Goal: Task Accomplishment & Management: Manage account settings

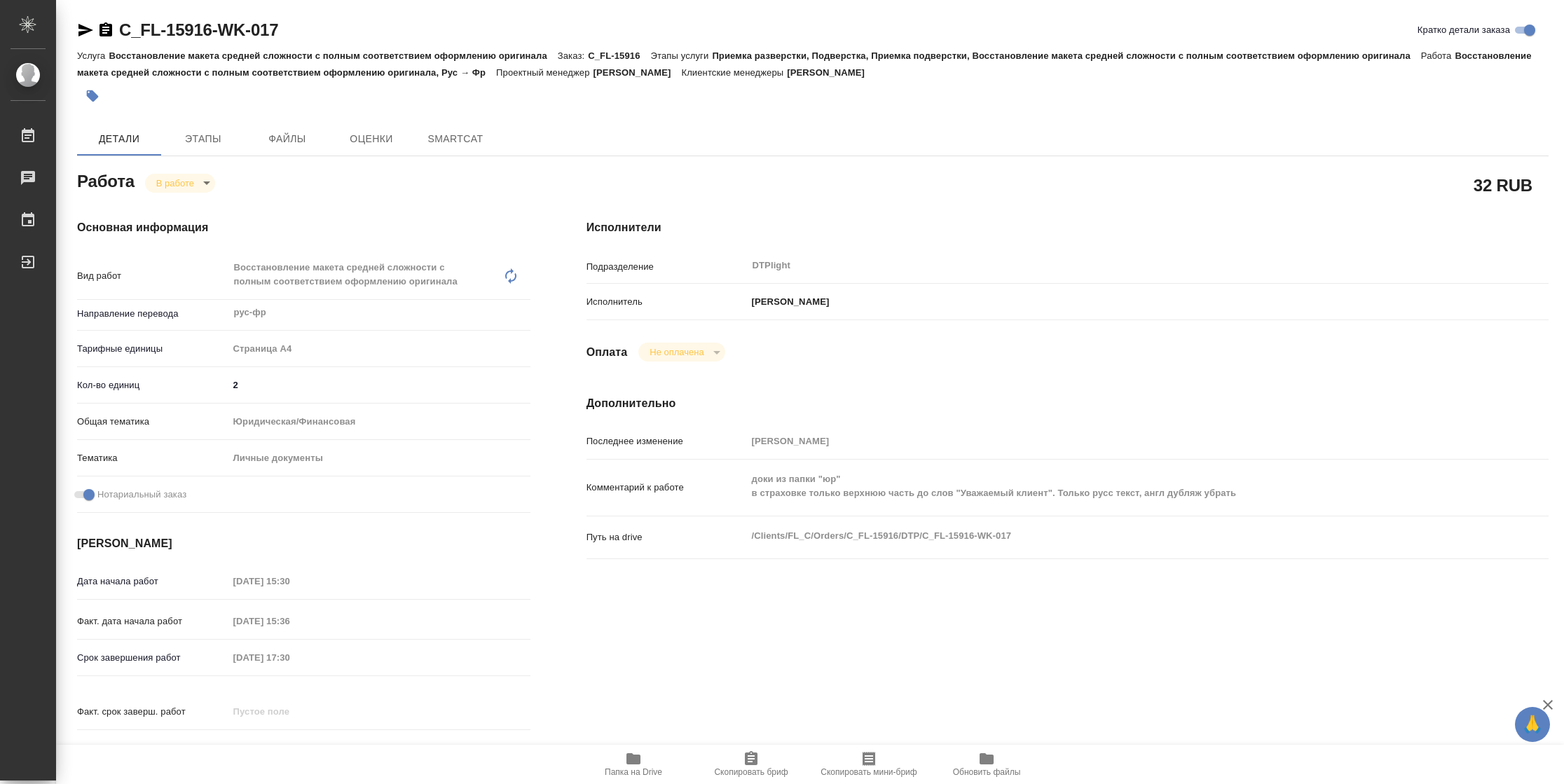
type textarea "x"
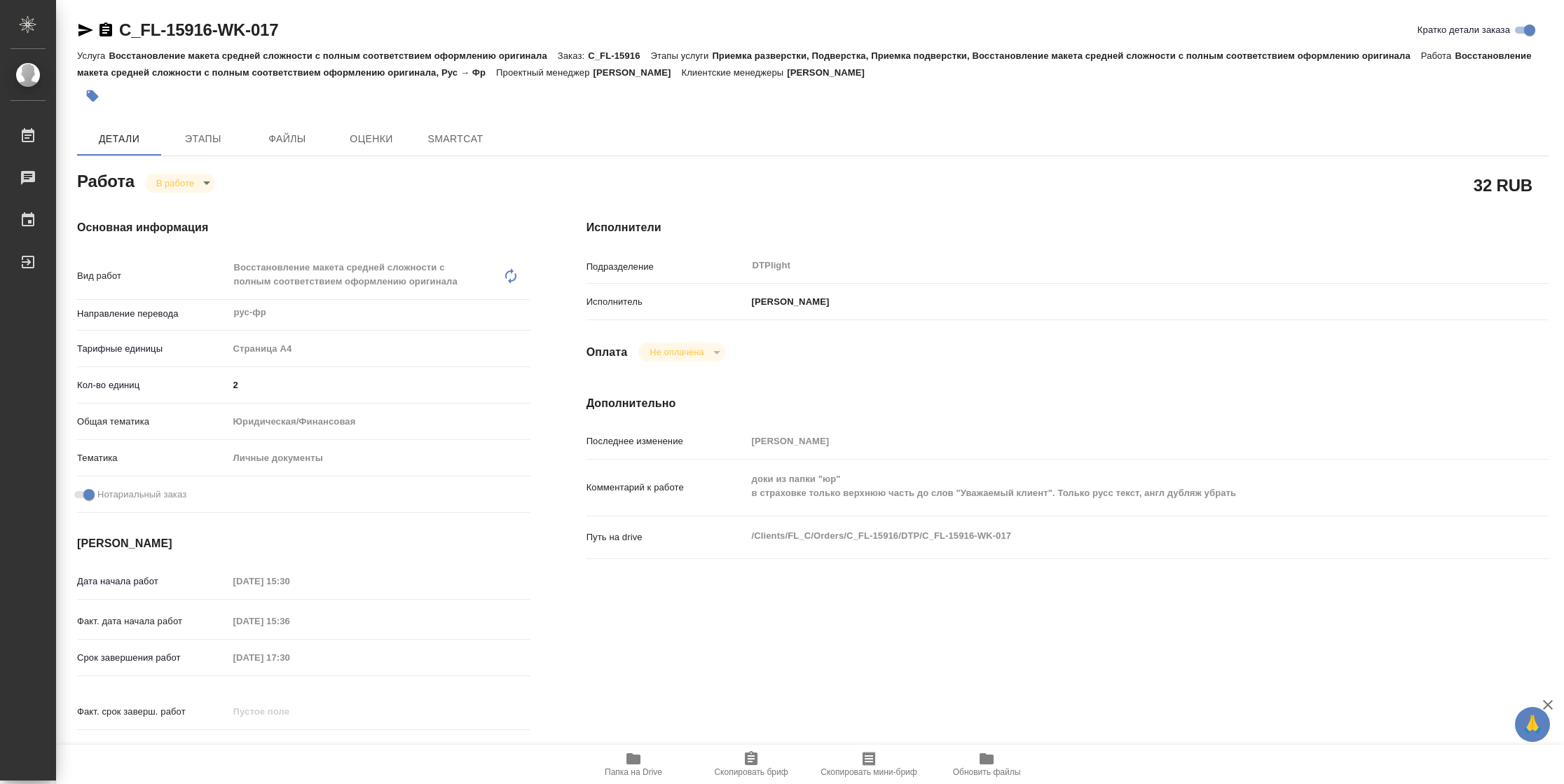
type textarea "x"
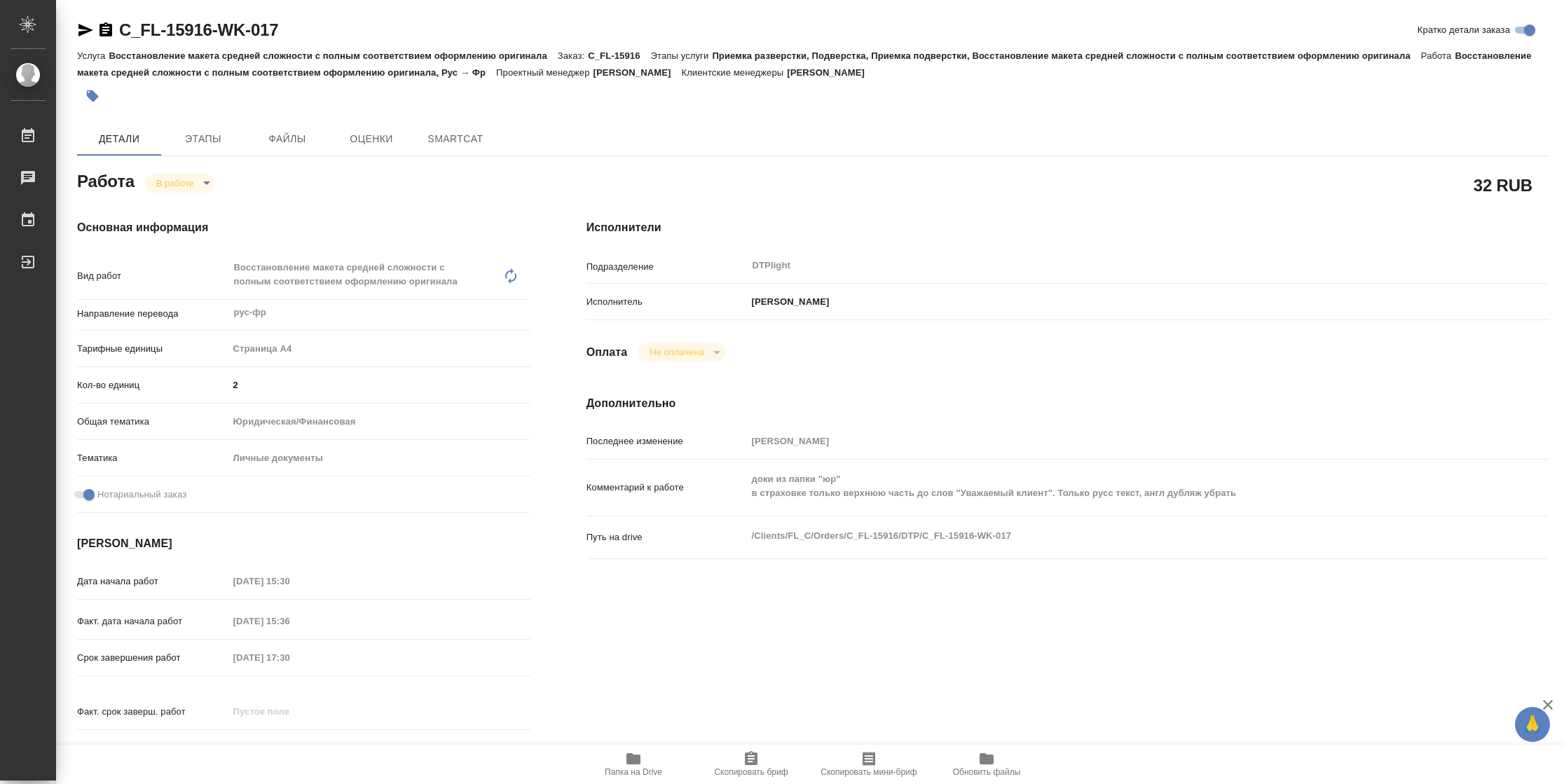
type textarea "x"
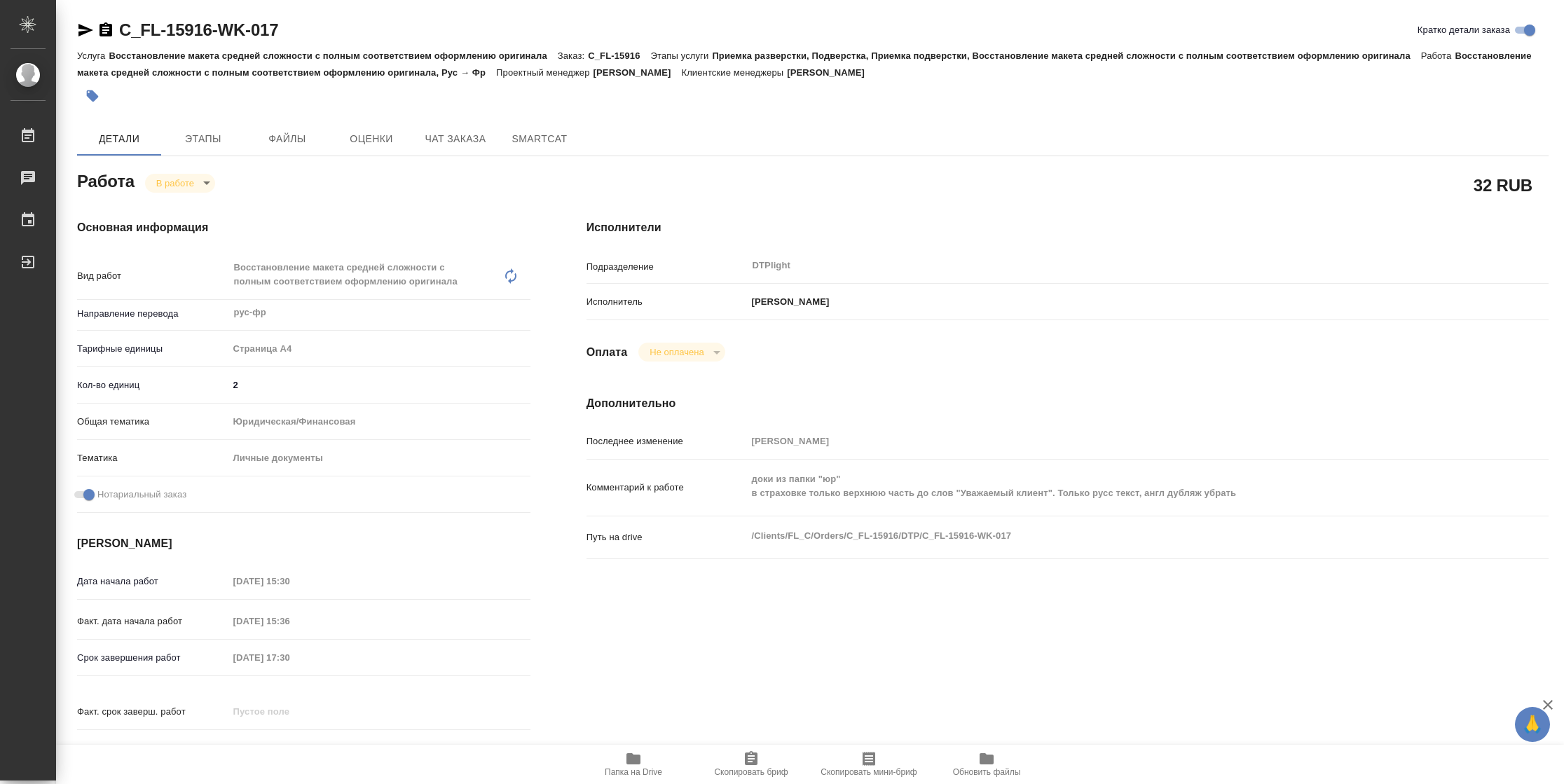
type textarea "x"
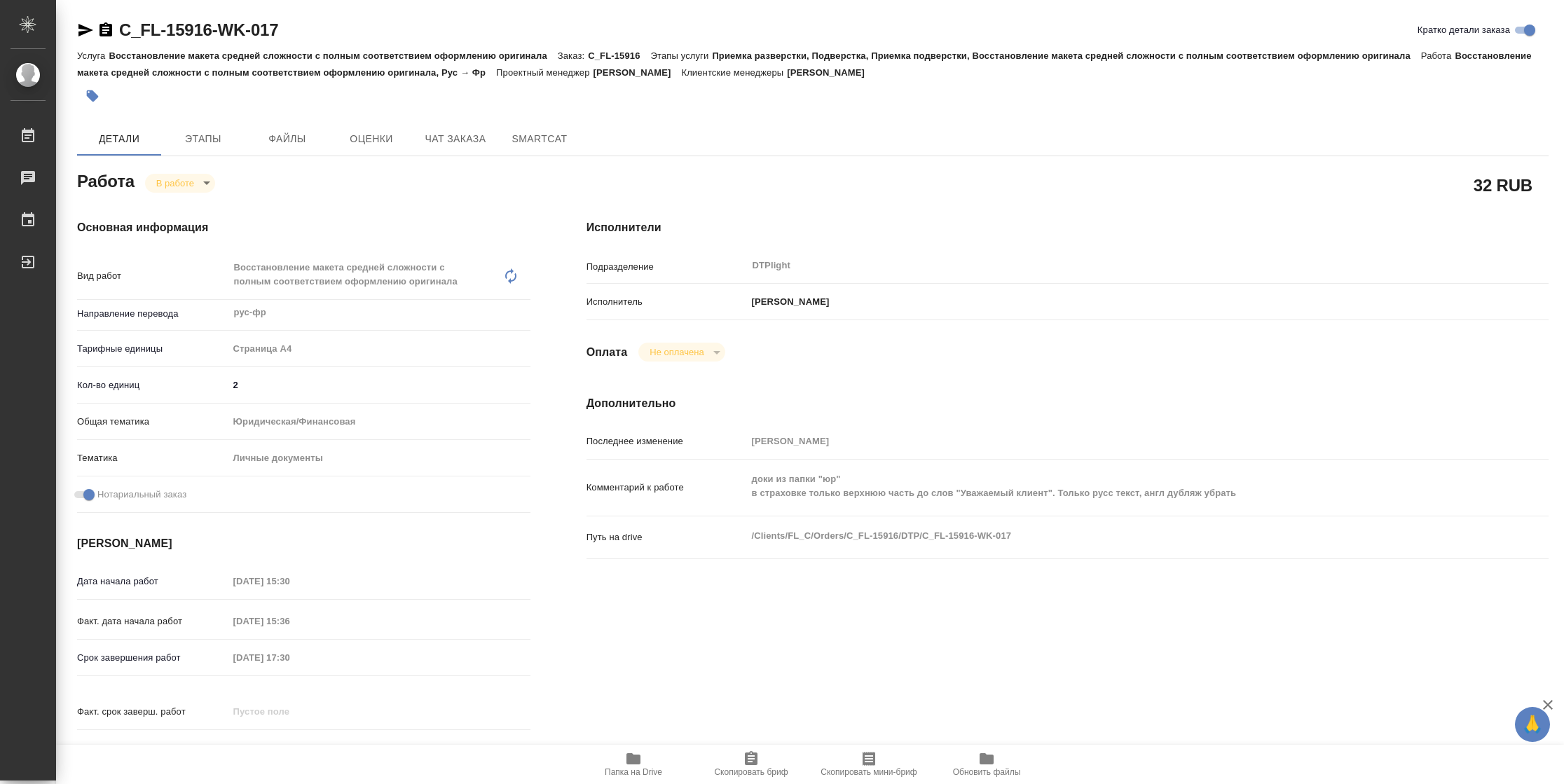
type textarea "x"
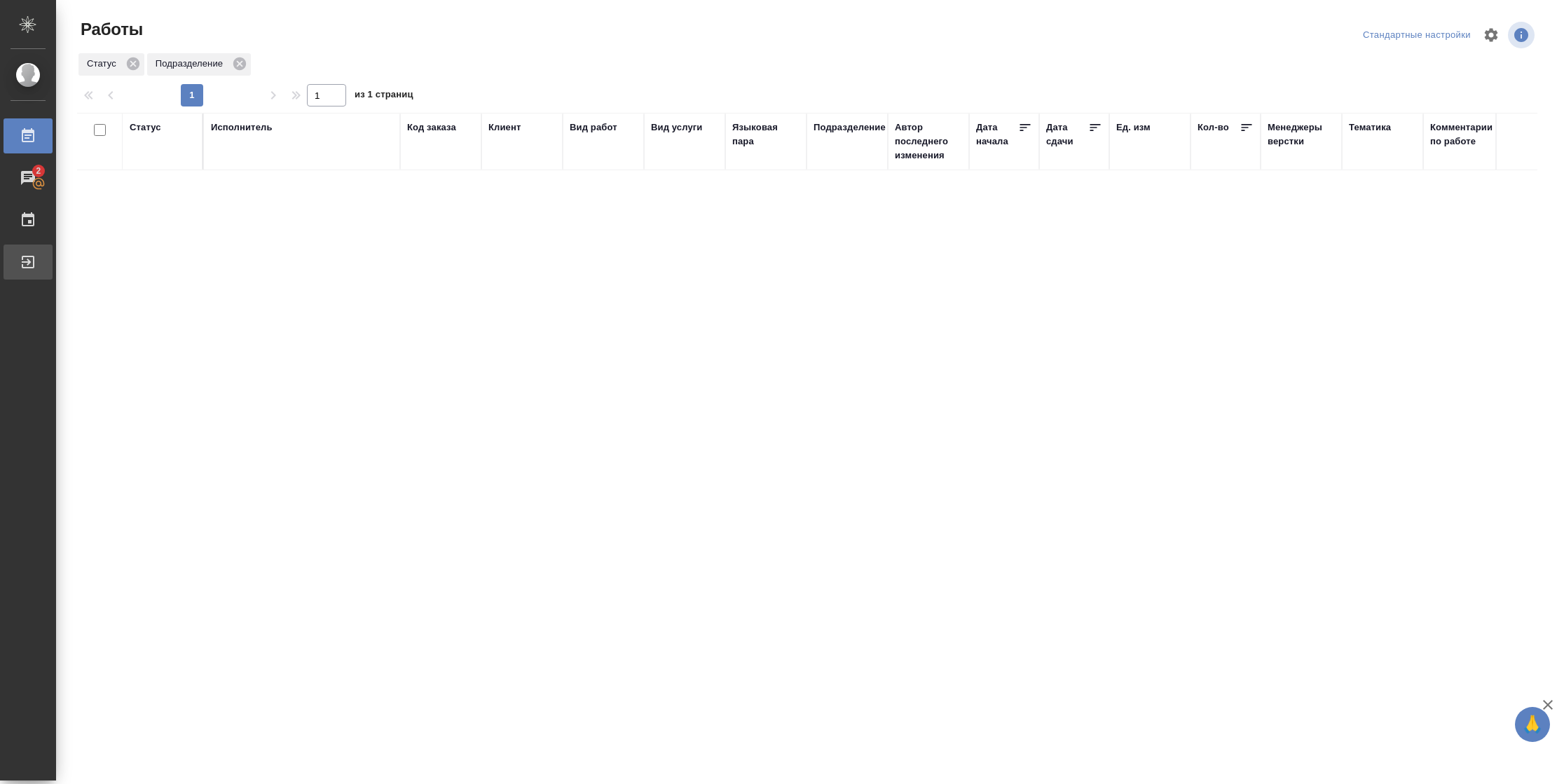
click at [26, 252] on div "Выйти" at bounding box center [10, 262] width 35 height 21
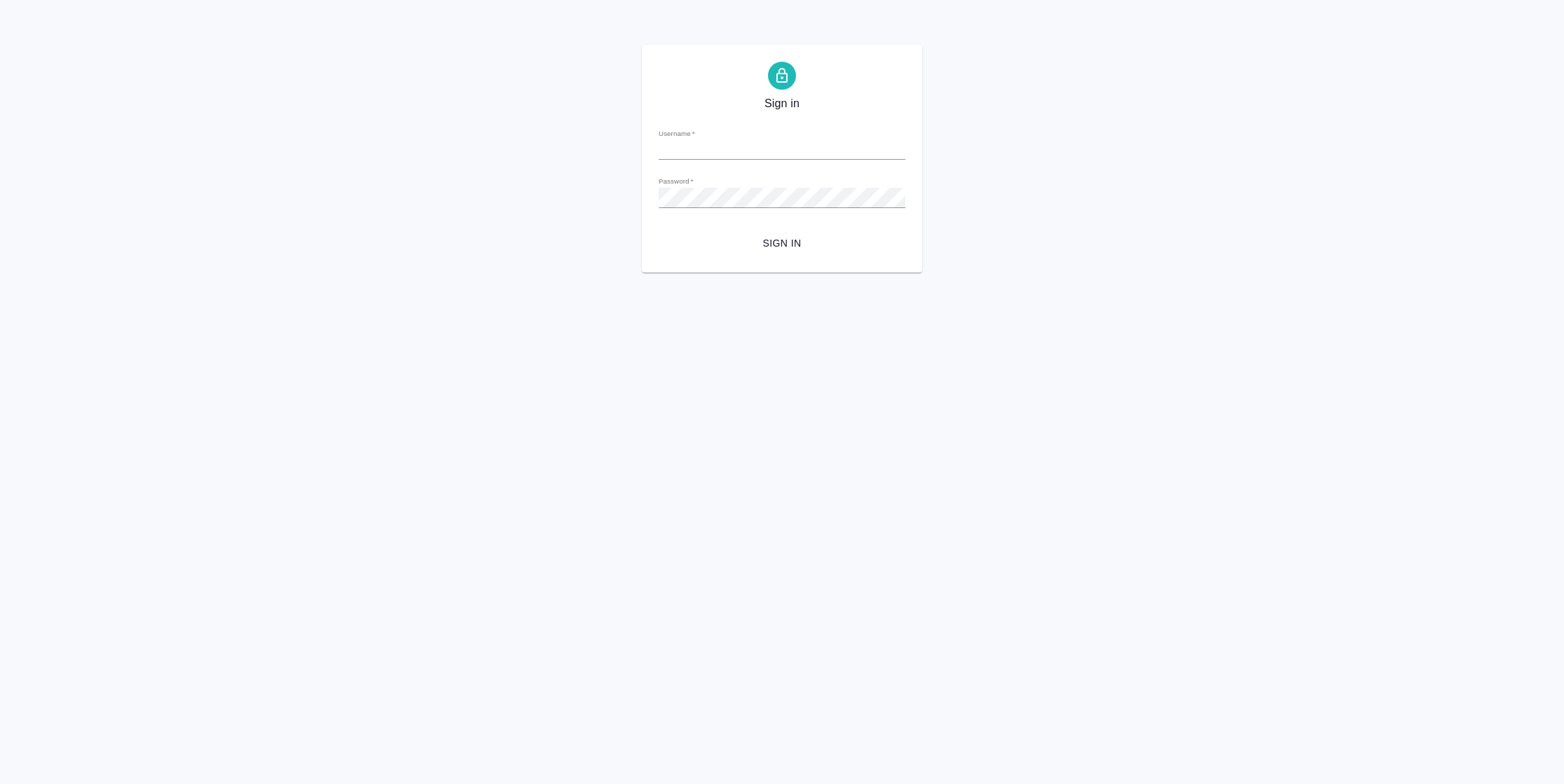
type input "[PERSON_NAME][EMAIL_ADDRESS][DOMAIN_NAME]"
click at [789, 236] on span "Sign in" at bounding box center [782, 243] width 225 height 17
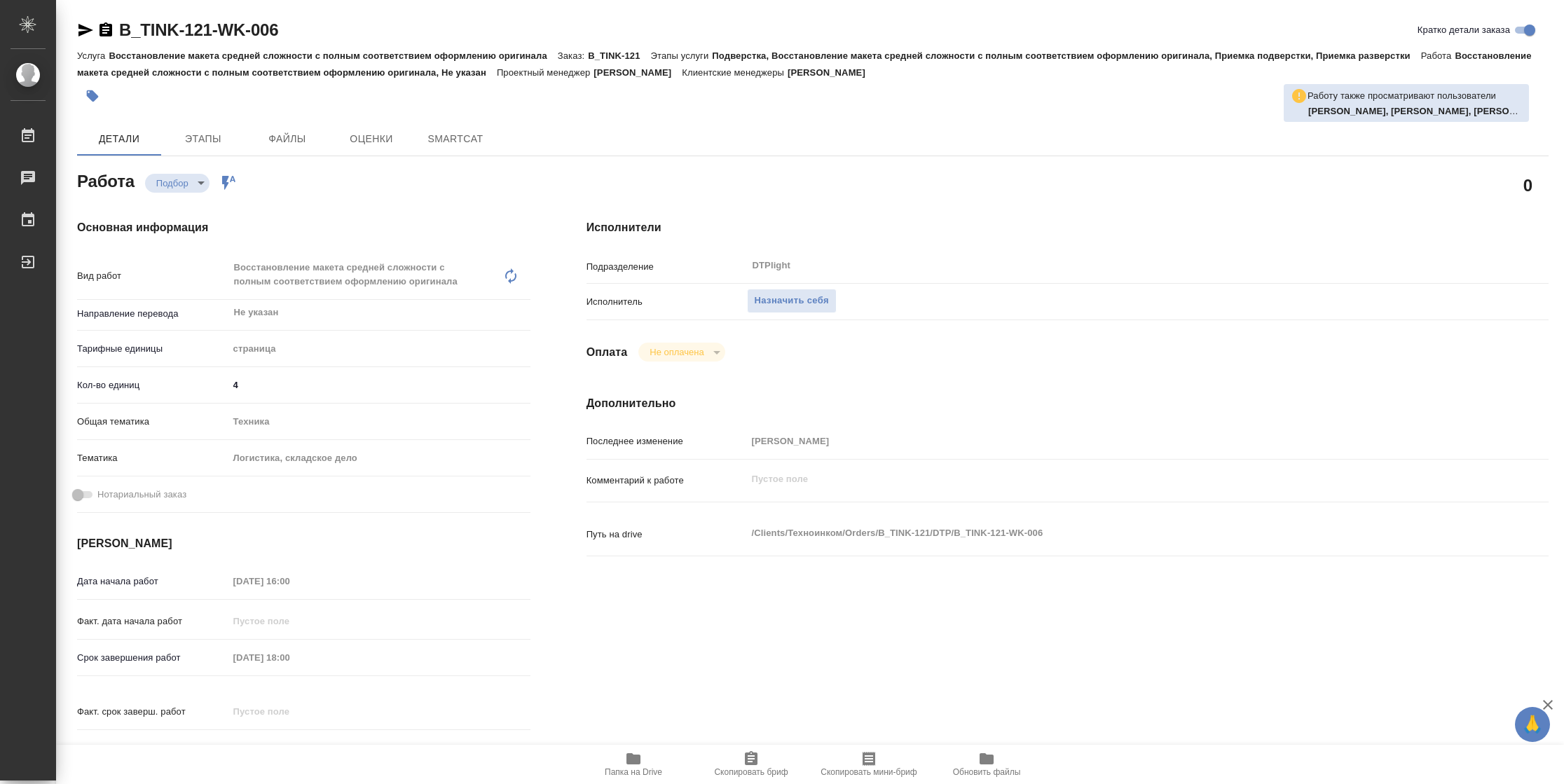
type textarea "x"
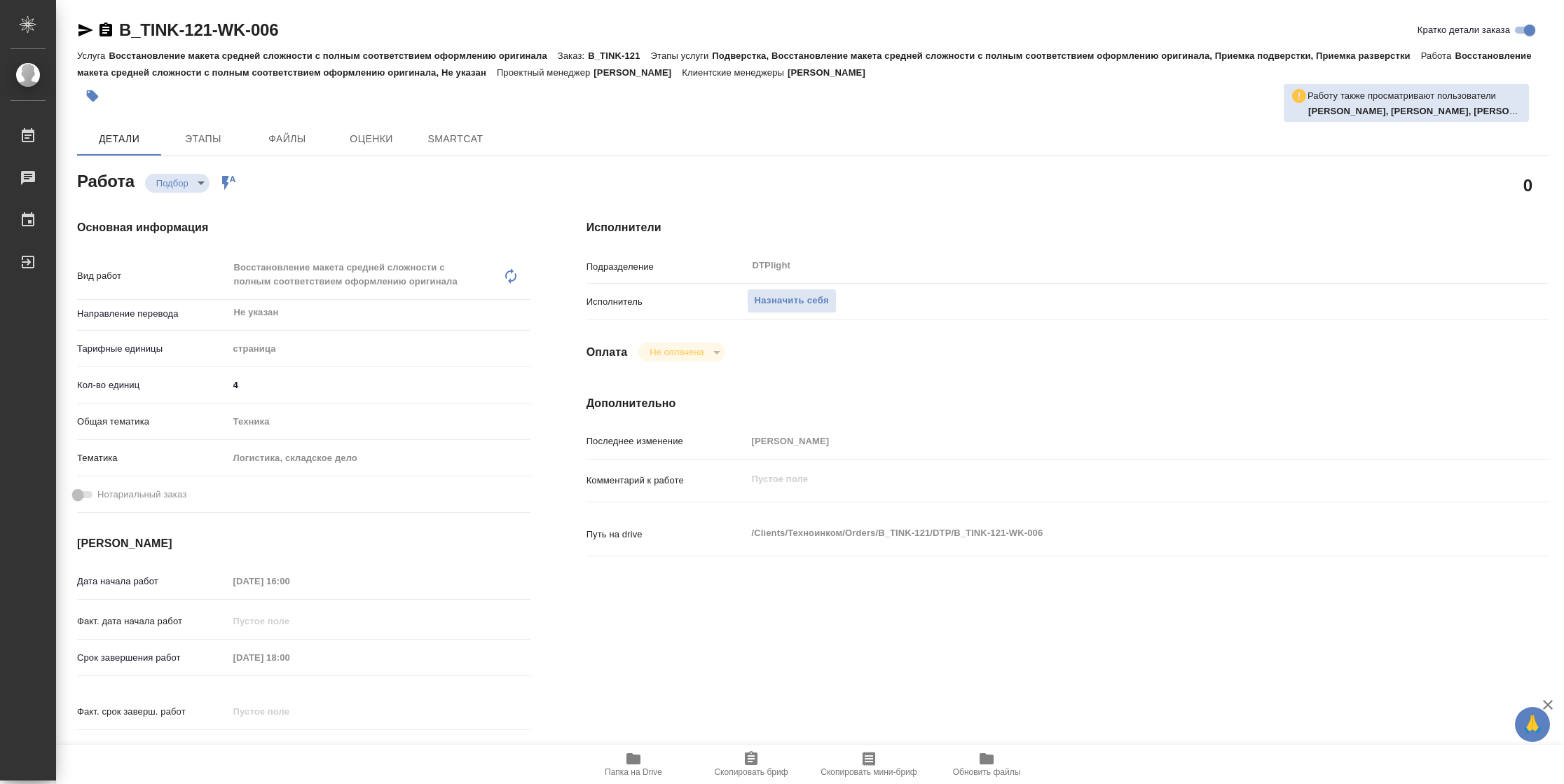
type textarea "x"
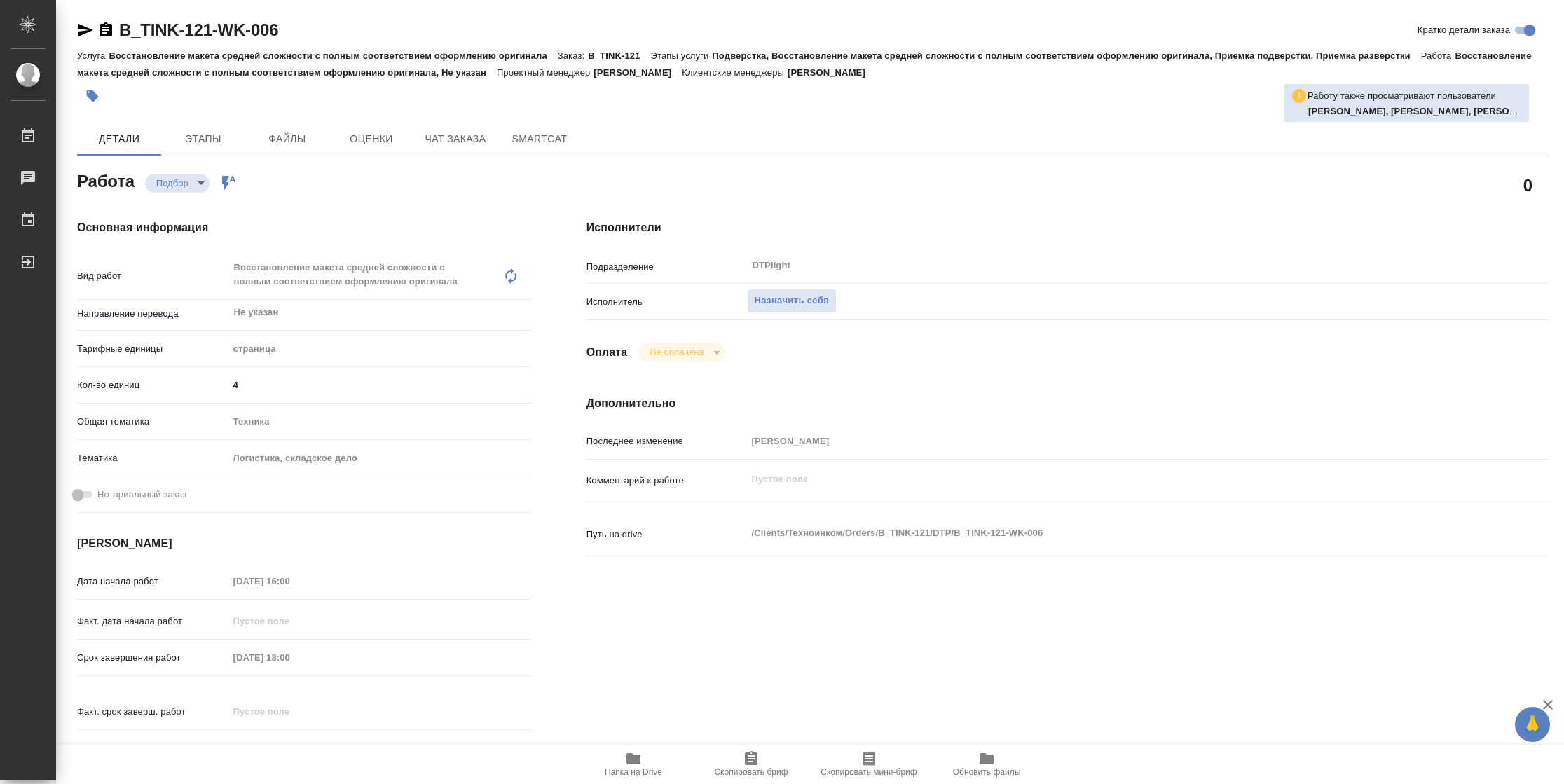
type textarea "x"
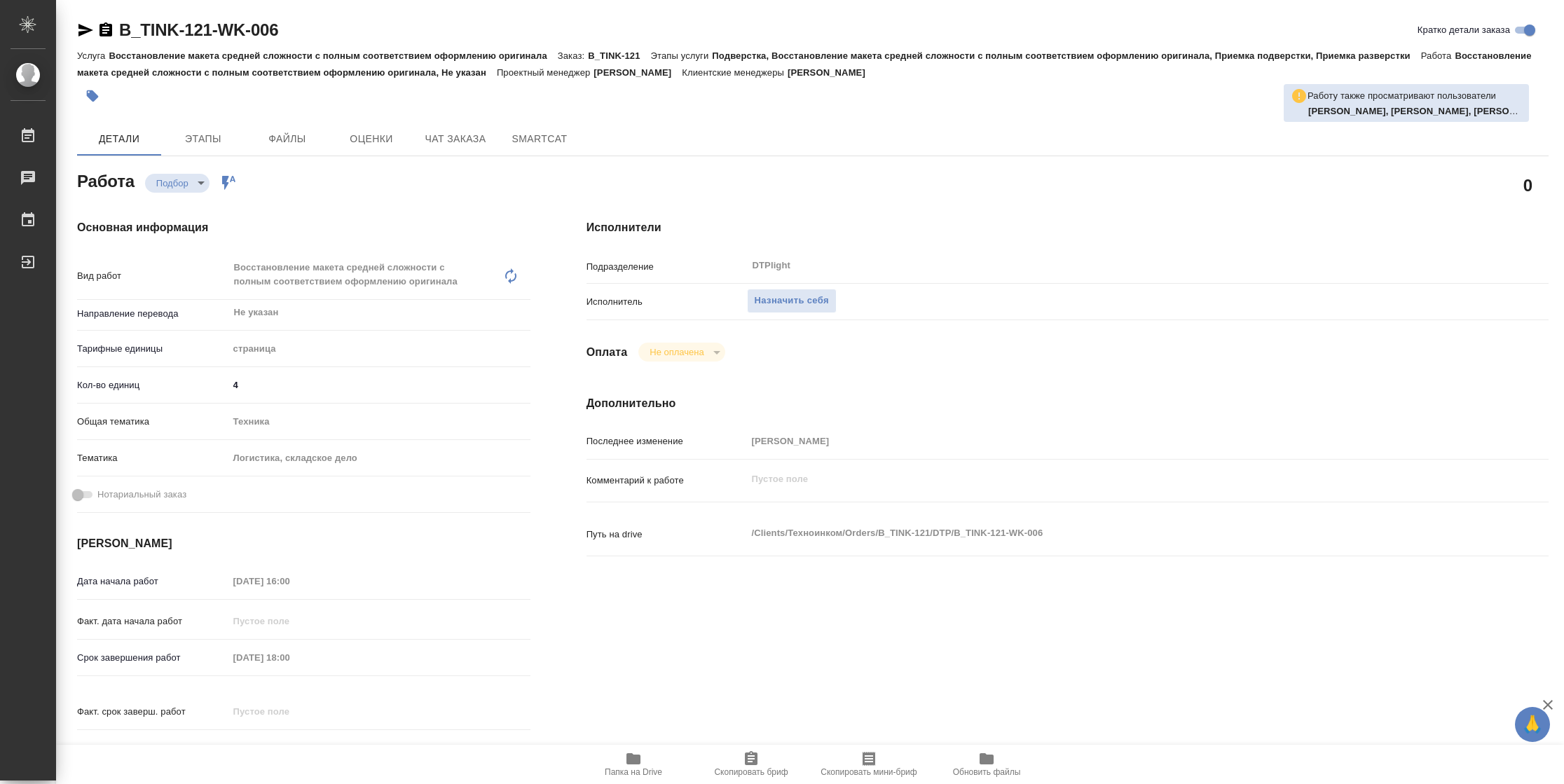
type textarea "x"
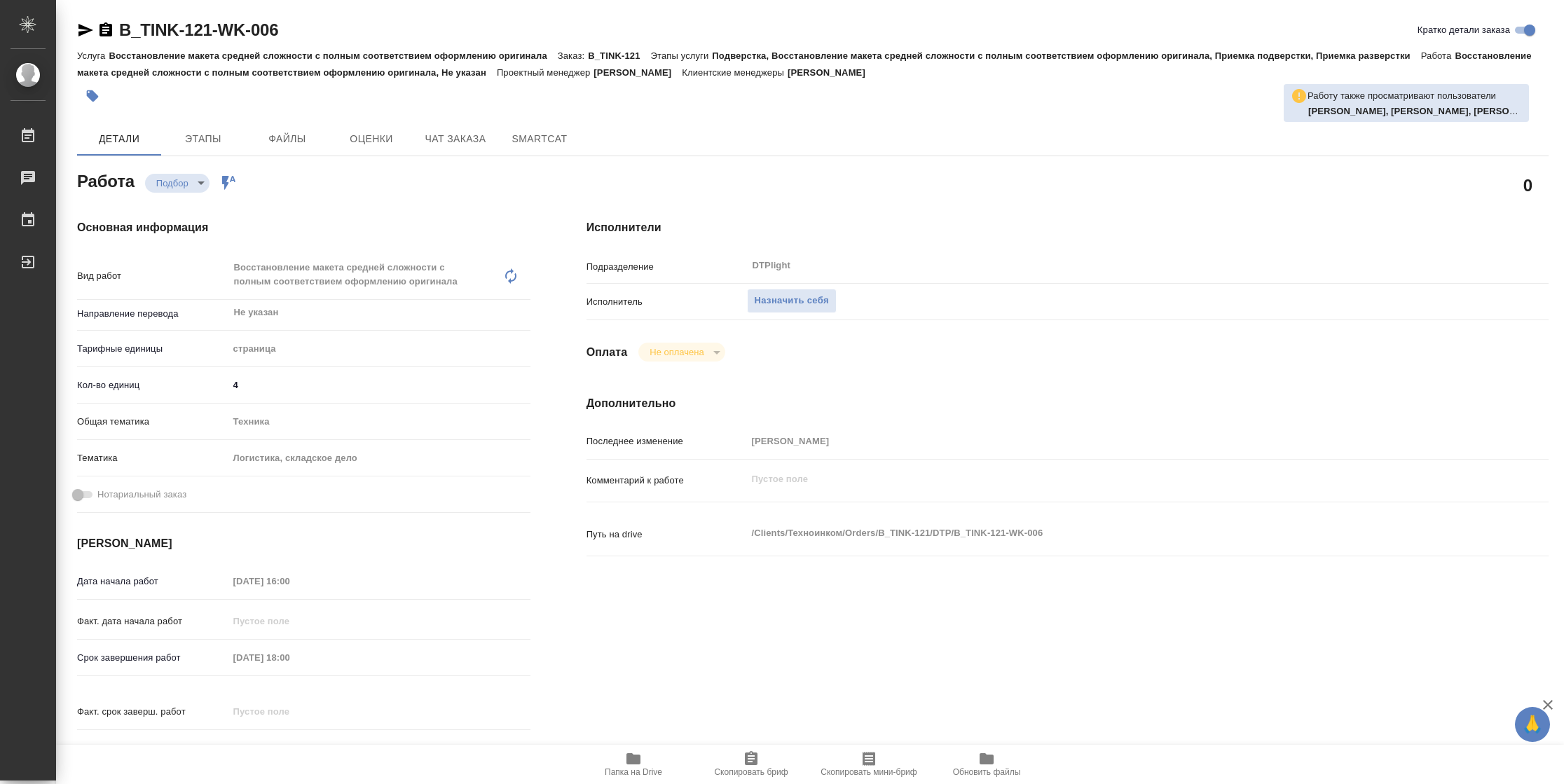
click at [637, 782] on button "Папка на Drive" at bounding box center [633, 764] width 117 height 39
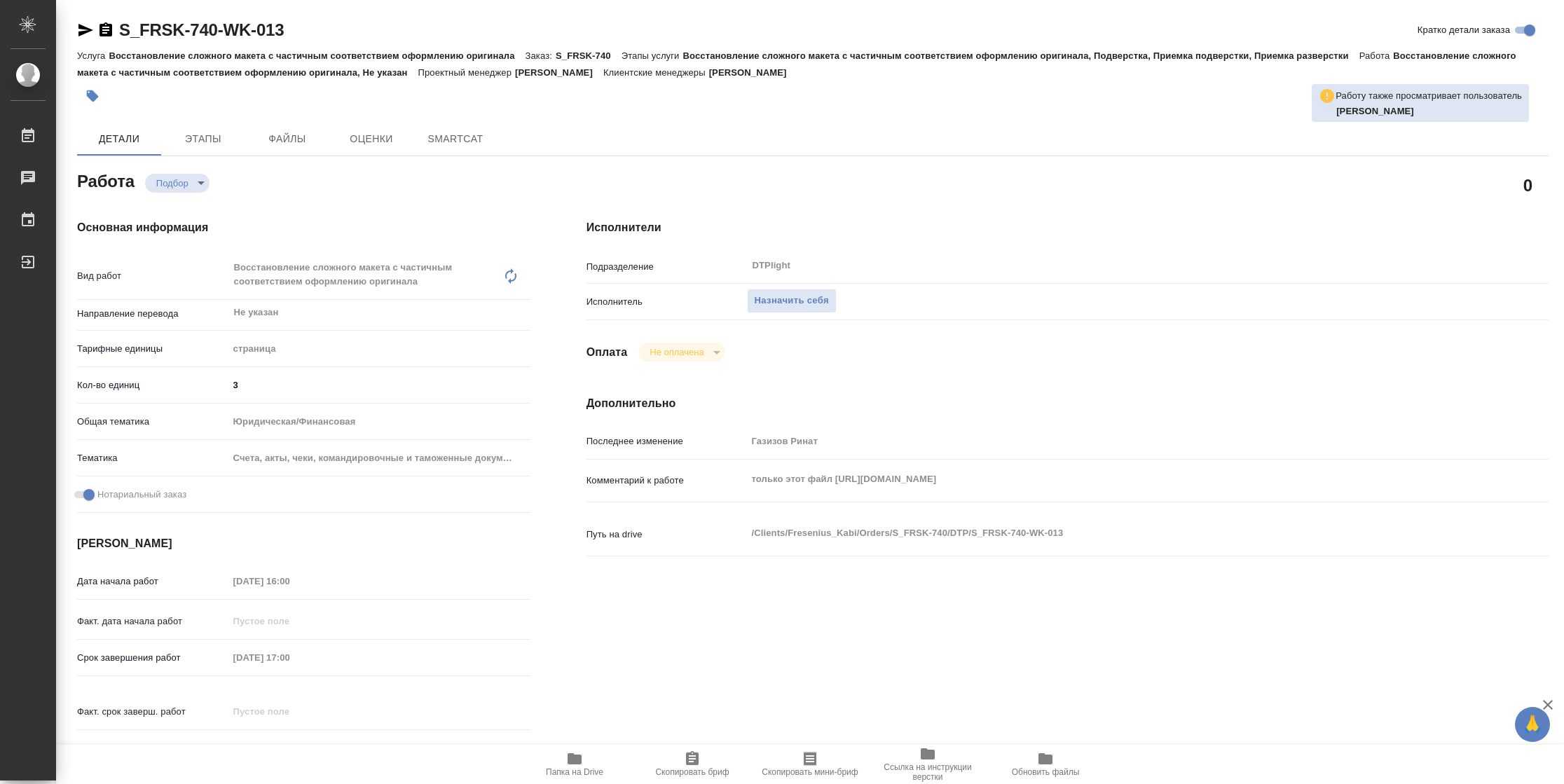
type textarea "x"
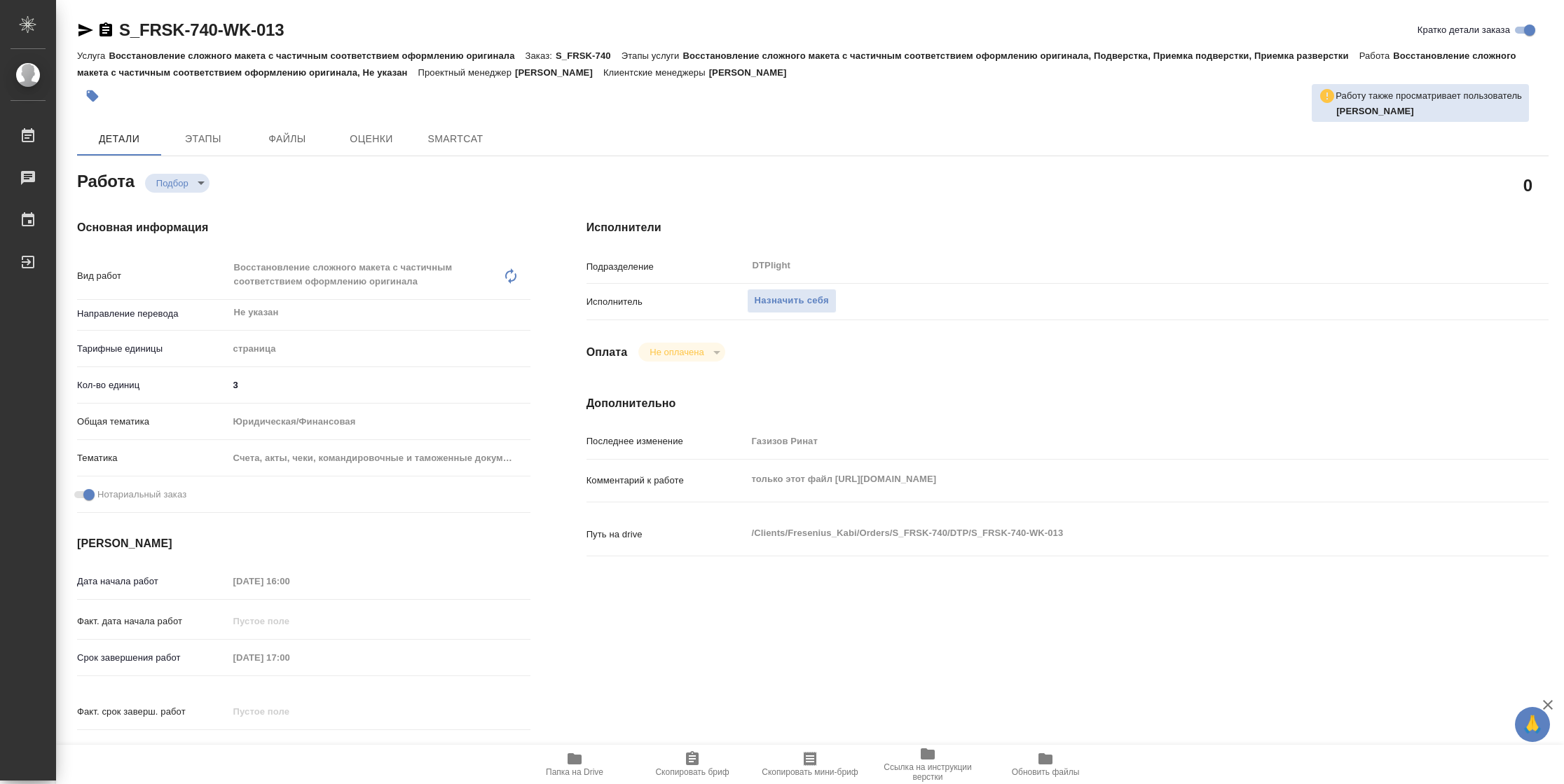
type textarea "x"
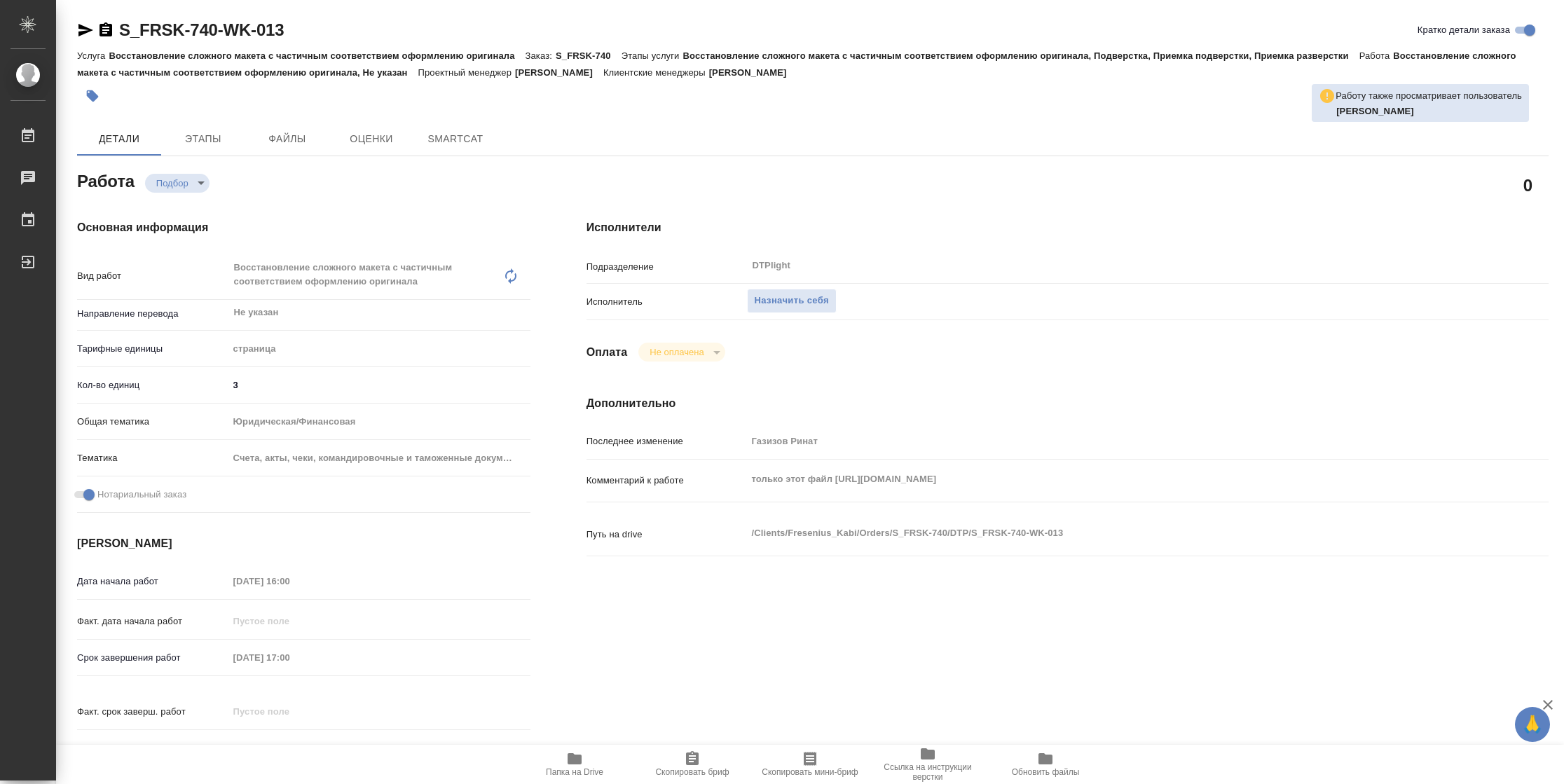
type textarea "x"
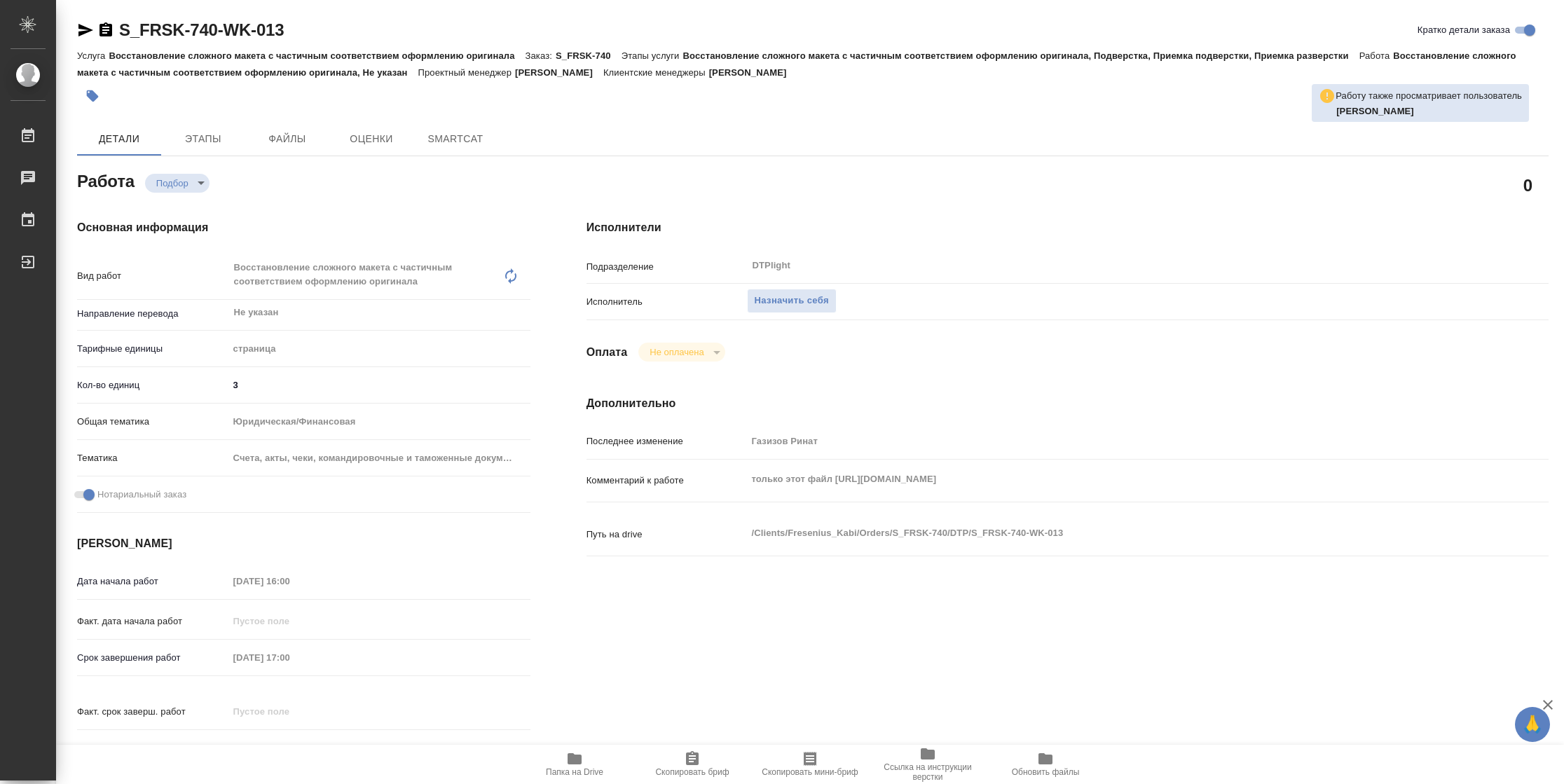
type textarea "x"
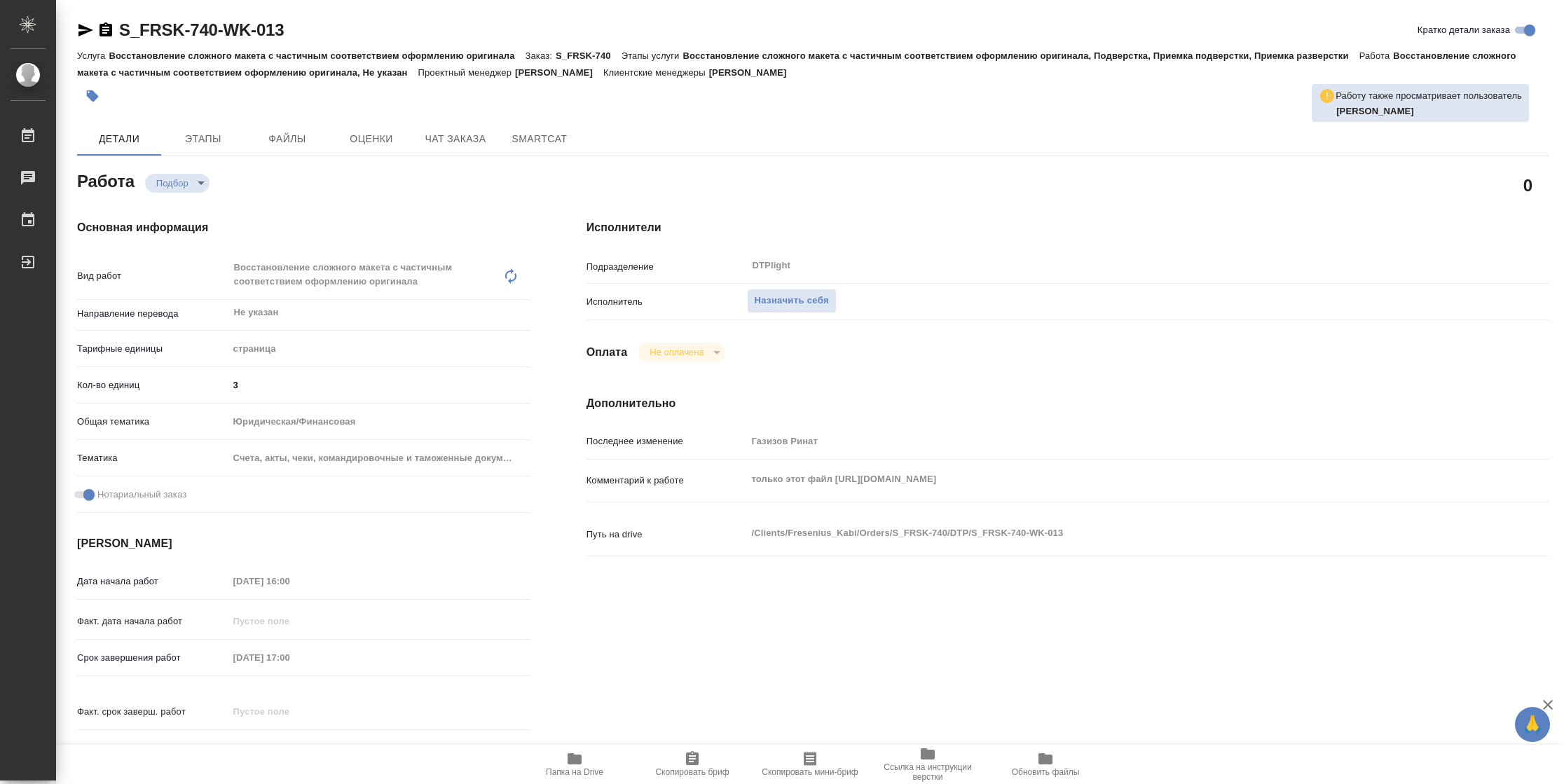
type textarea "x"
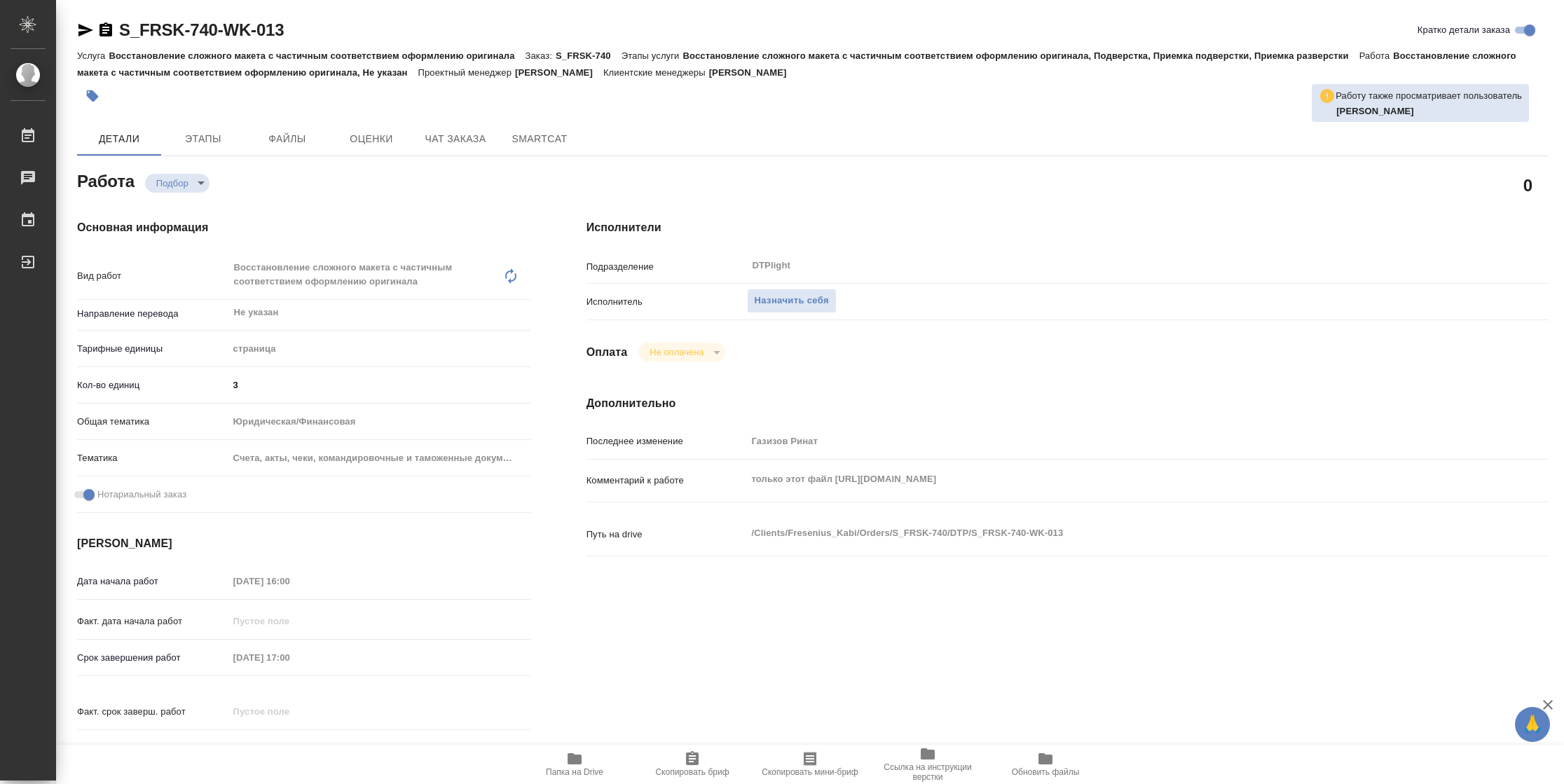
type textarea "x"
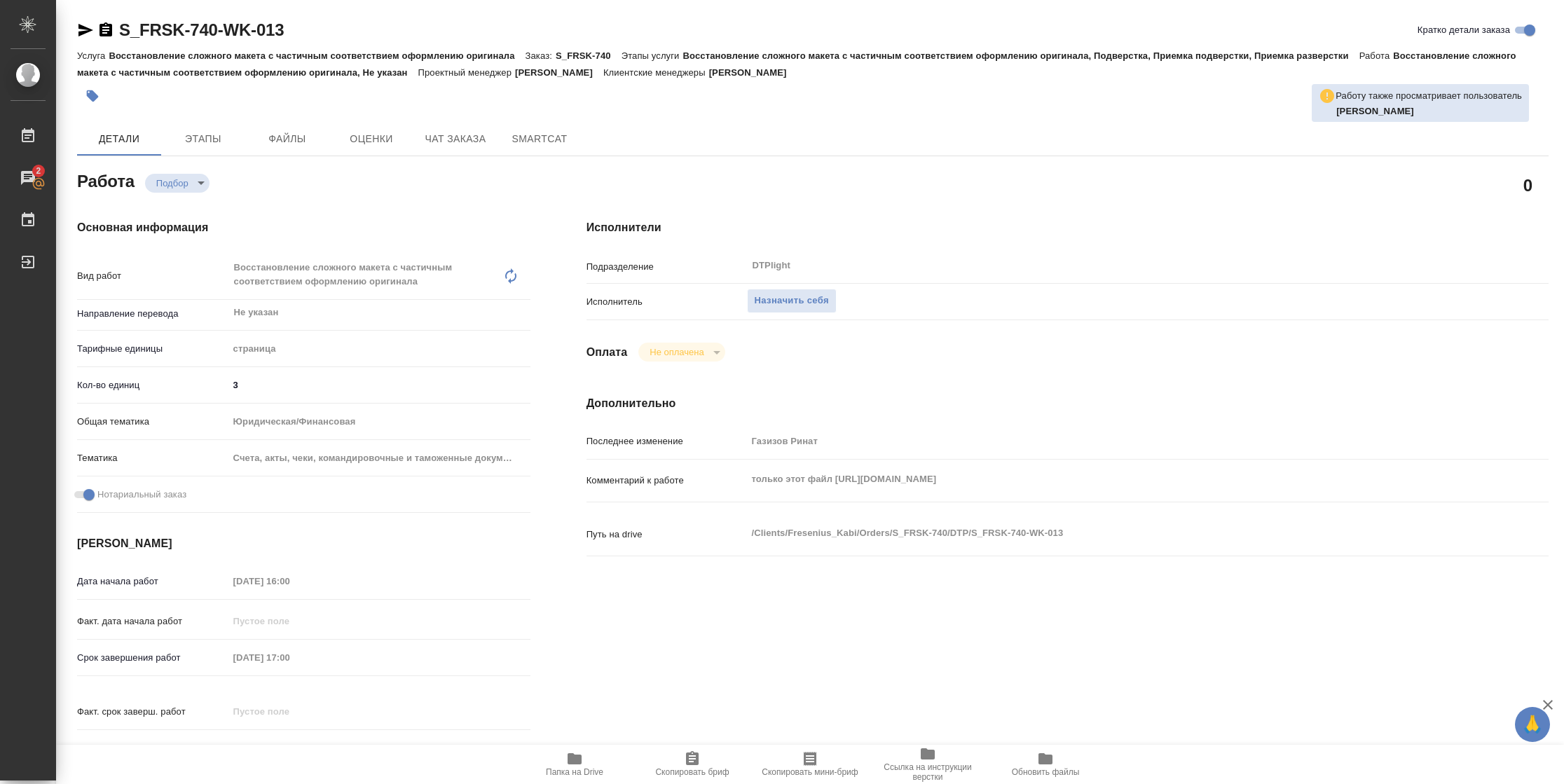
click at [570, 777] on span "Папка на Drive" at bounding box center [574, 772] width 57 height 10
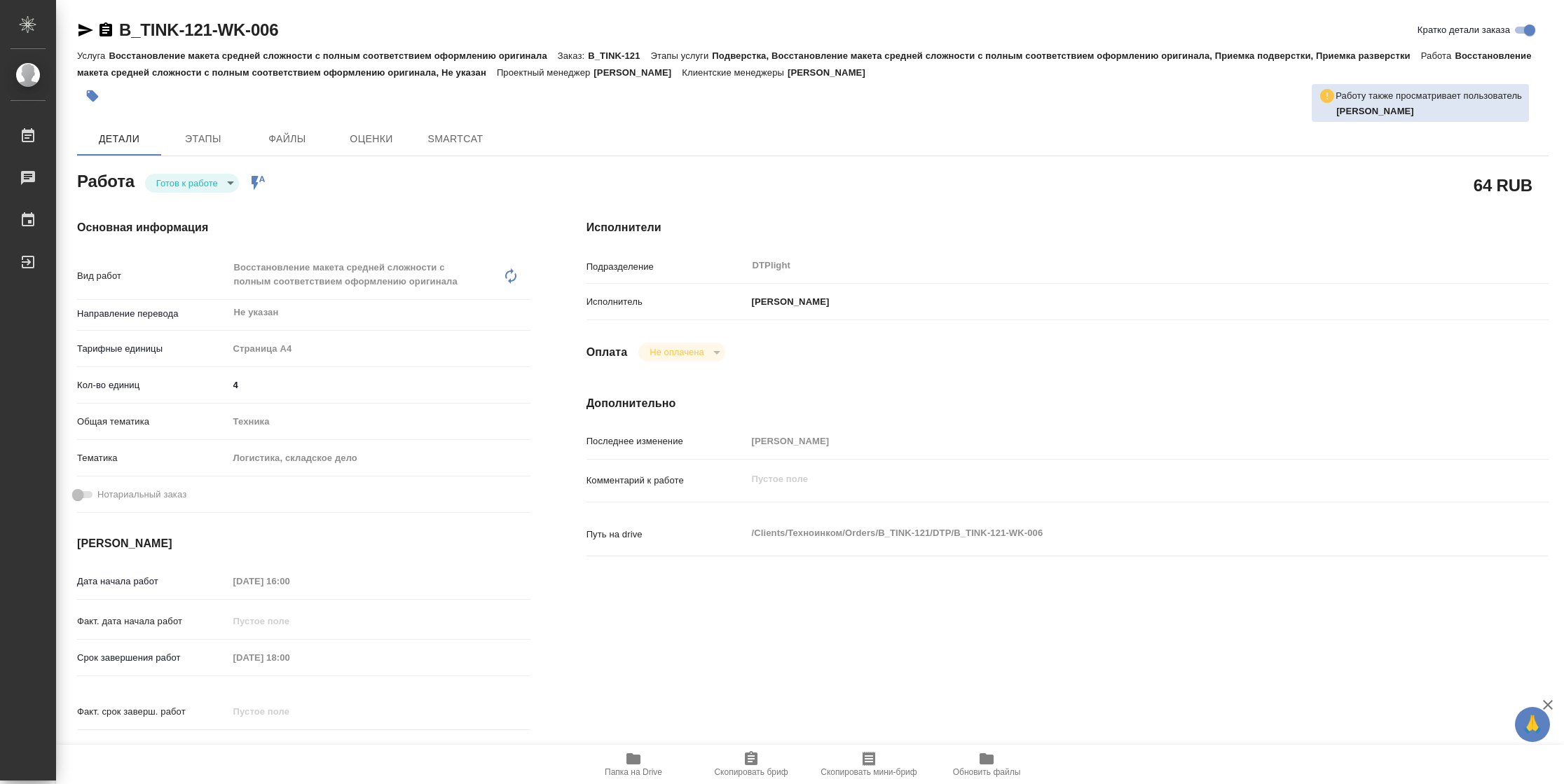
type textarea "x"
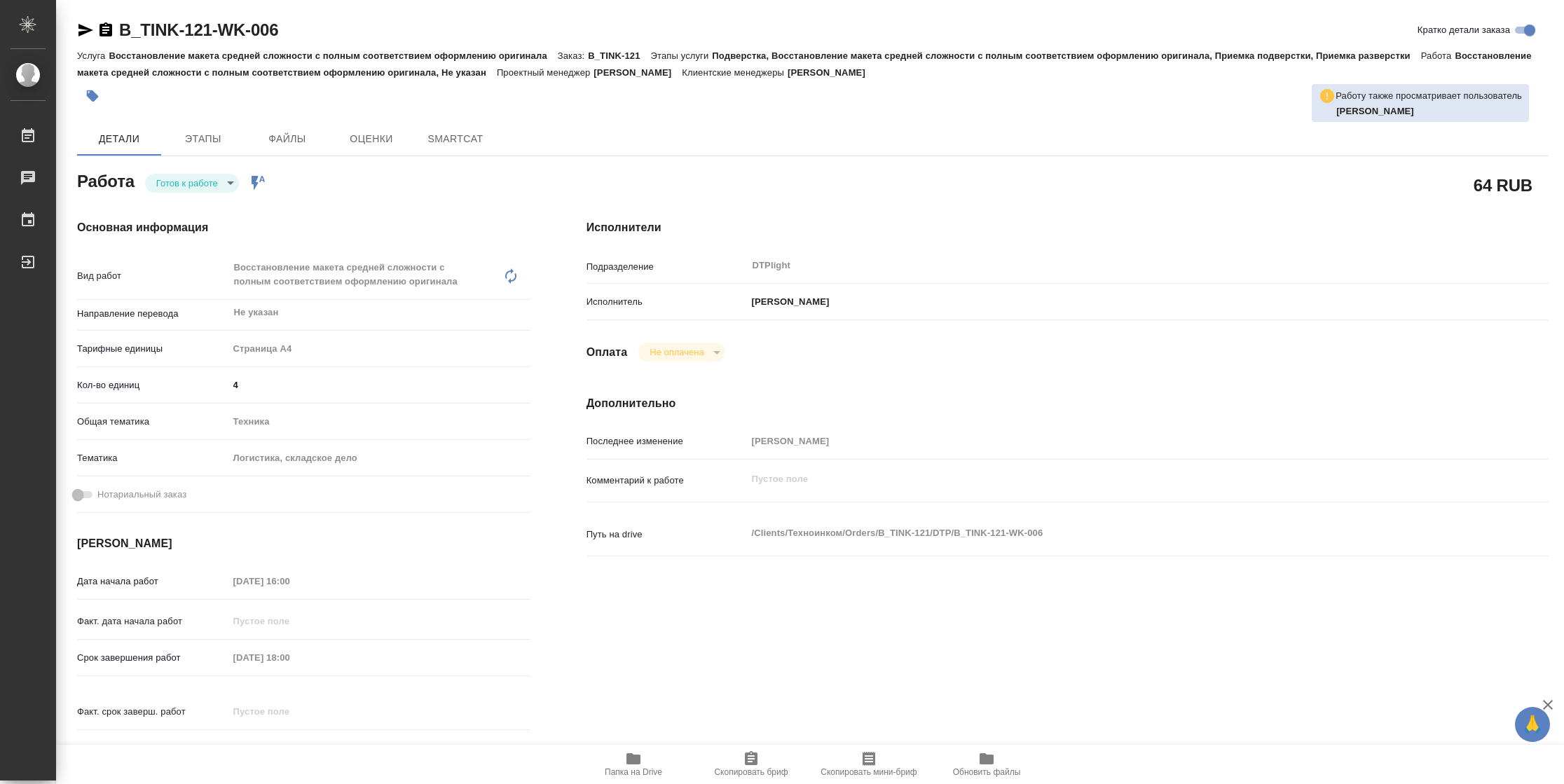
type textarea "x"
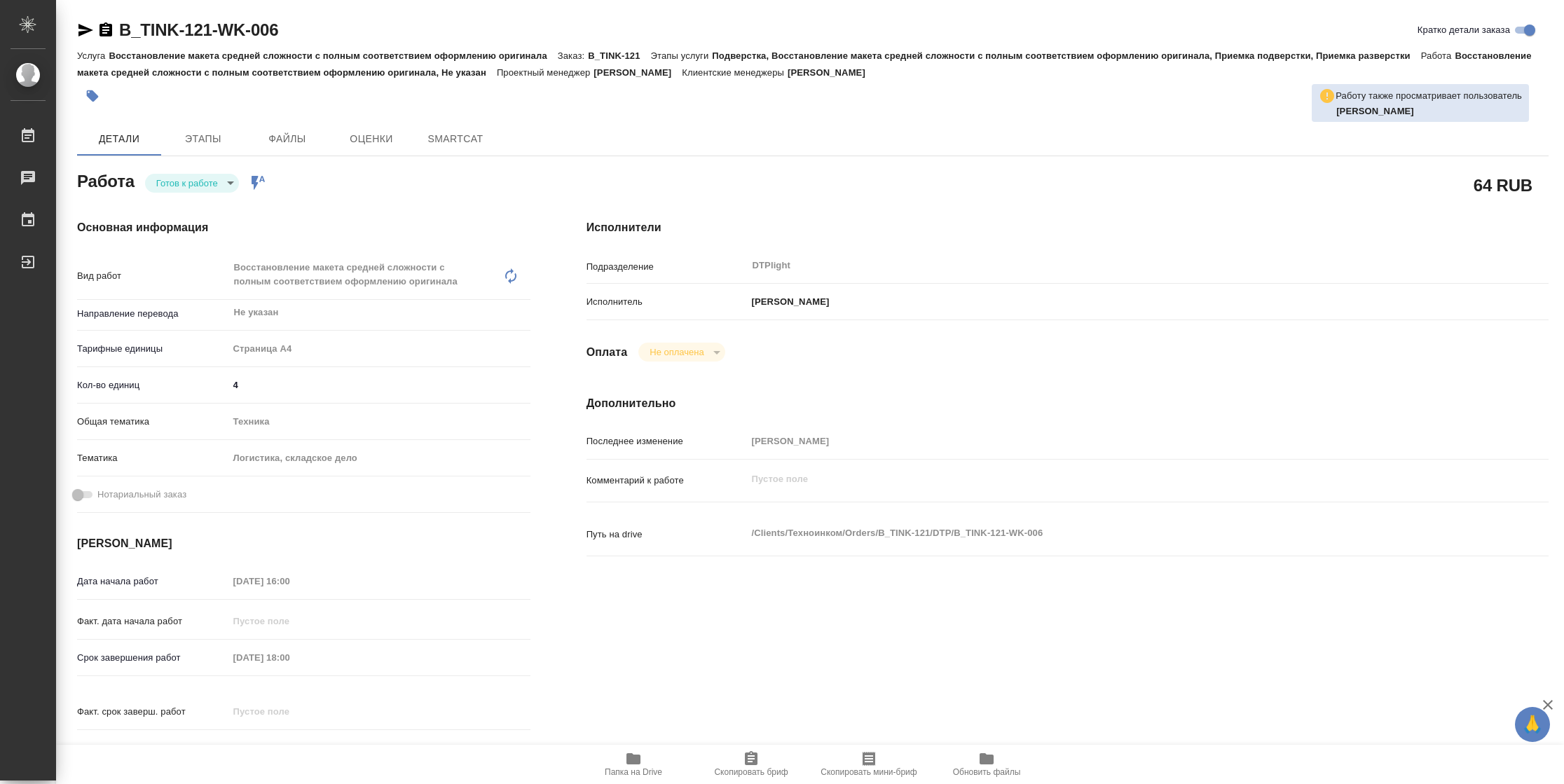
type textarea "x"
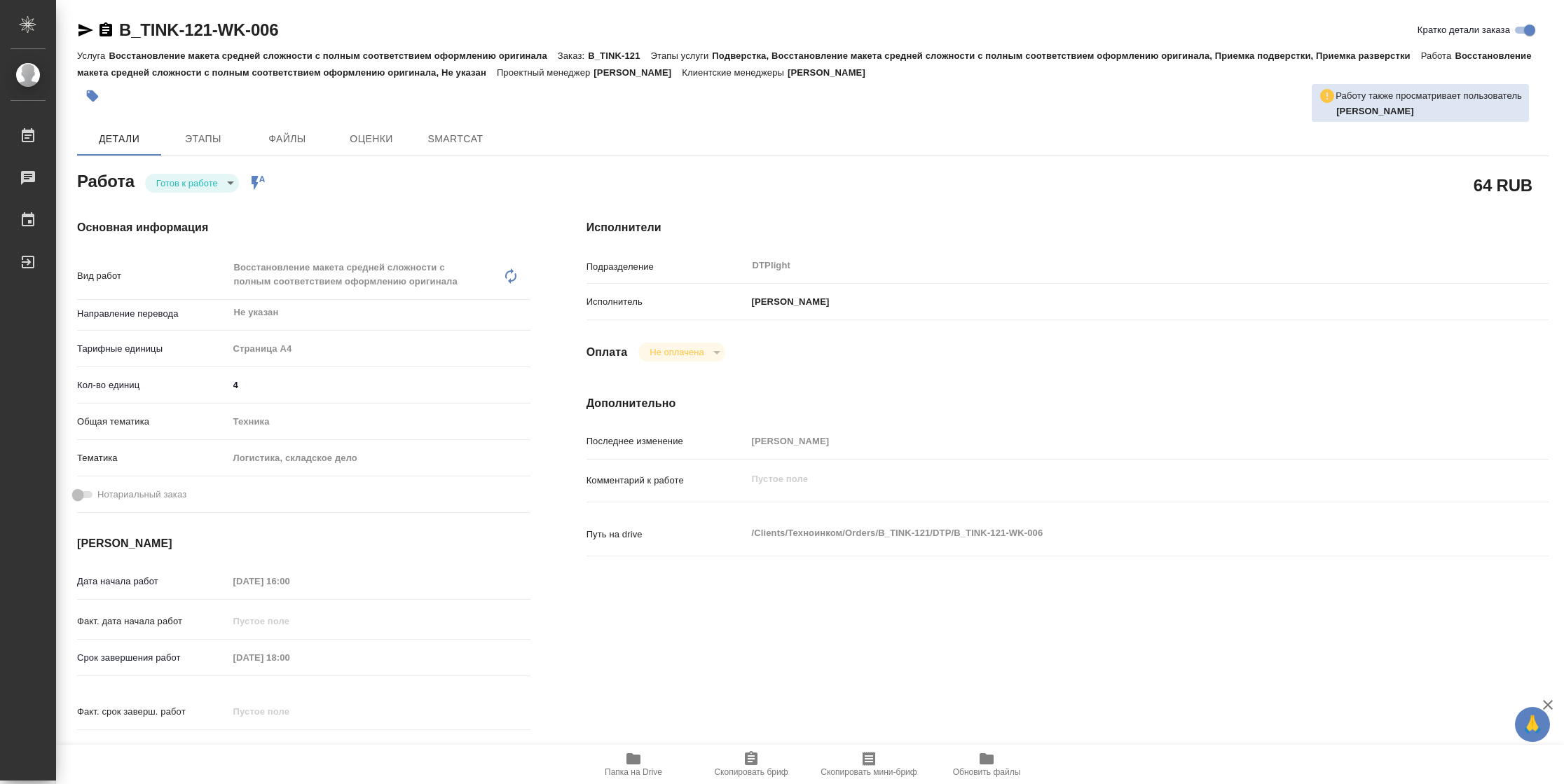
type textarea "x"
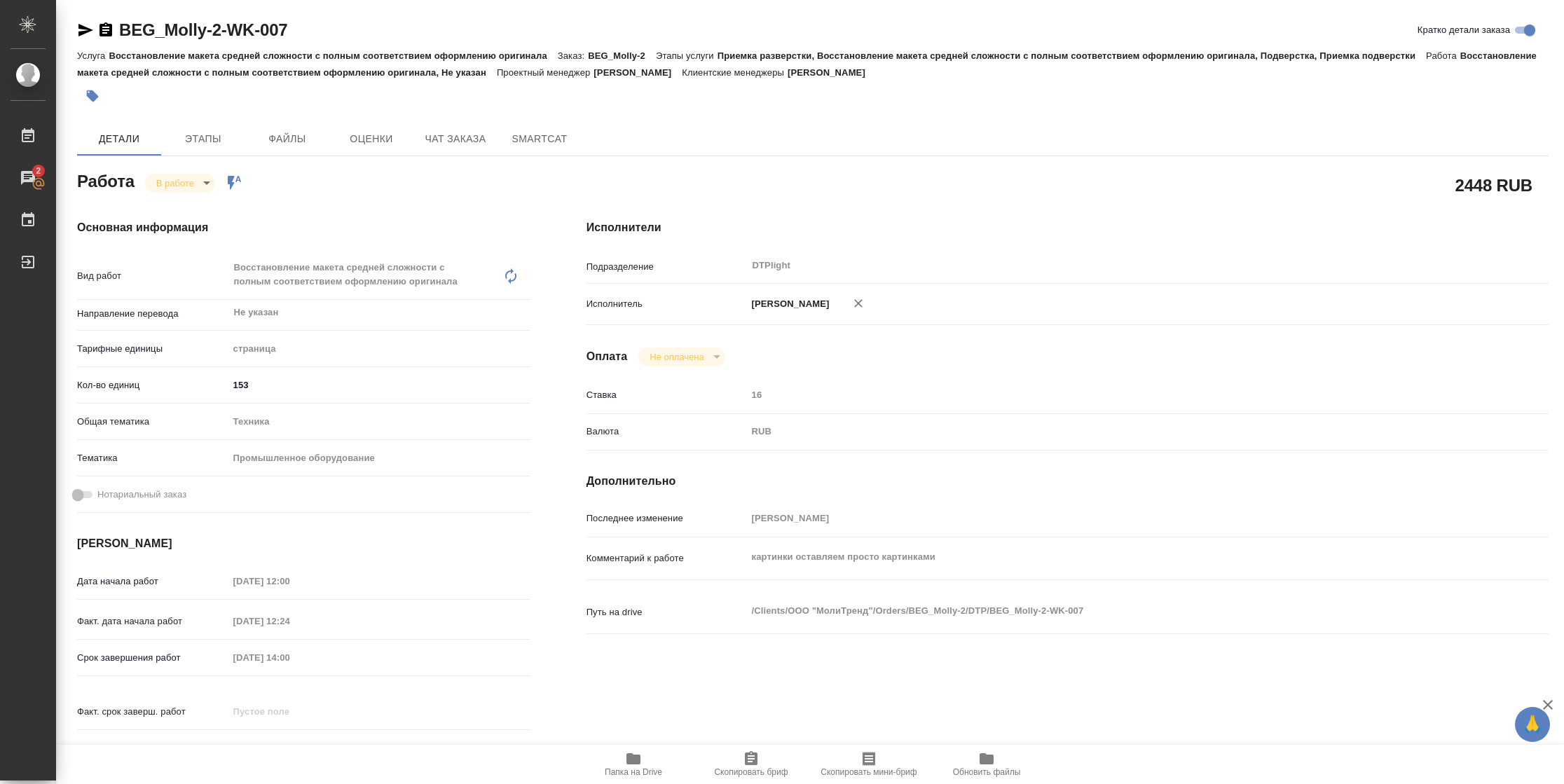
click at [81, 35] on icon "button" at bounding box center [86, 30] width 15 height 13
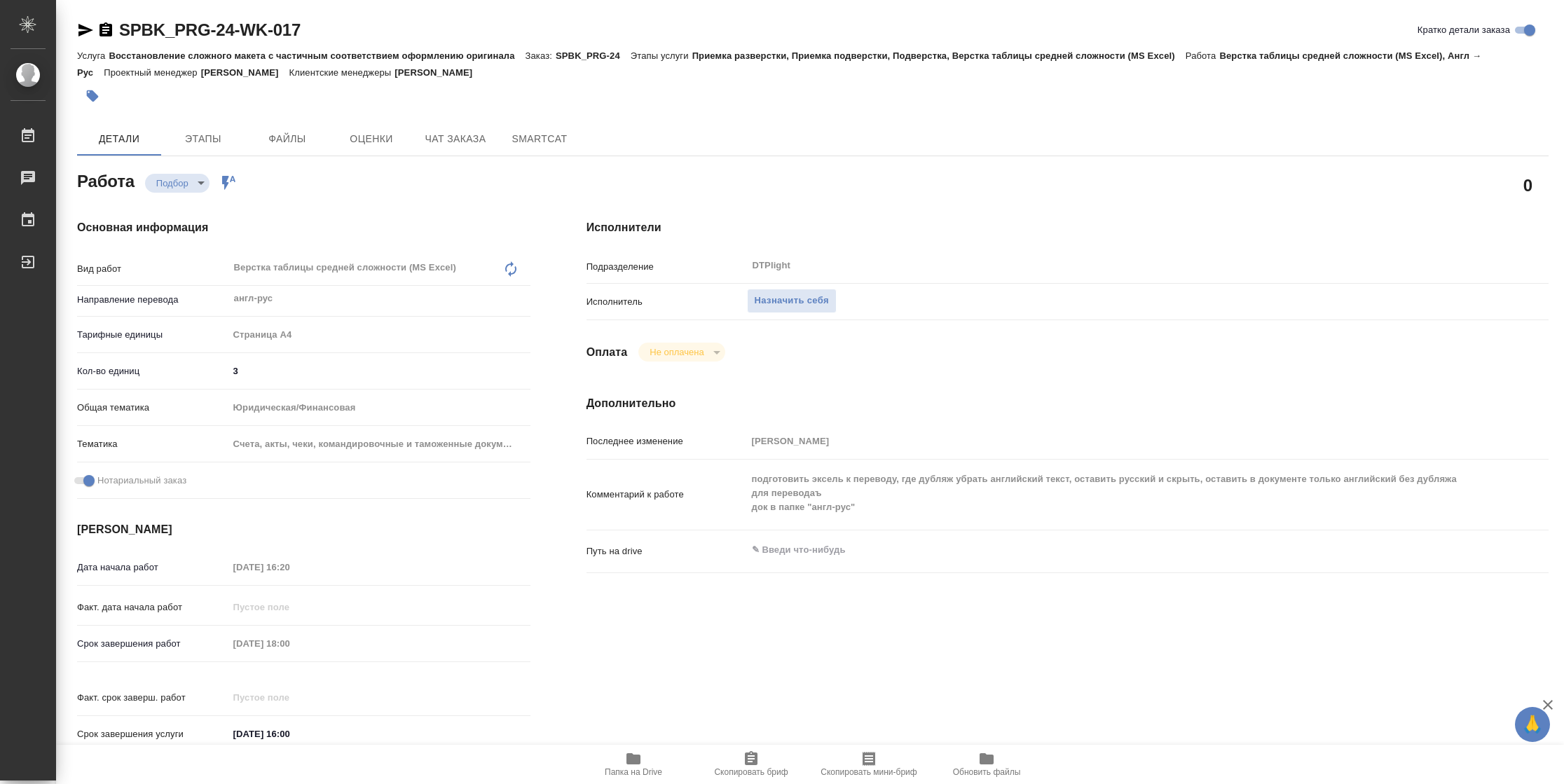
click at [654, 768] on span "Папка на Drive" at bounding box center [633, 772] width 57 height 10
click at [777, 295] on span "Назначить себя" at bounding box center [792, 301] width 75 height 16
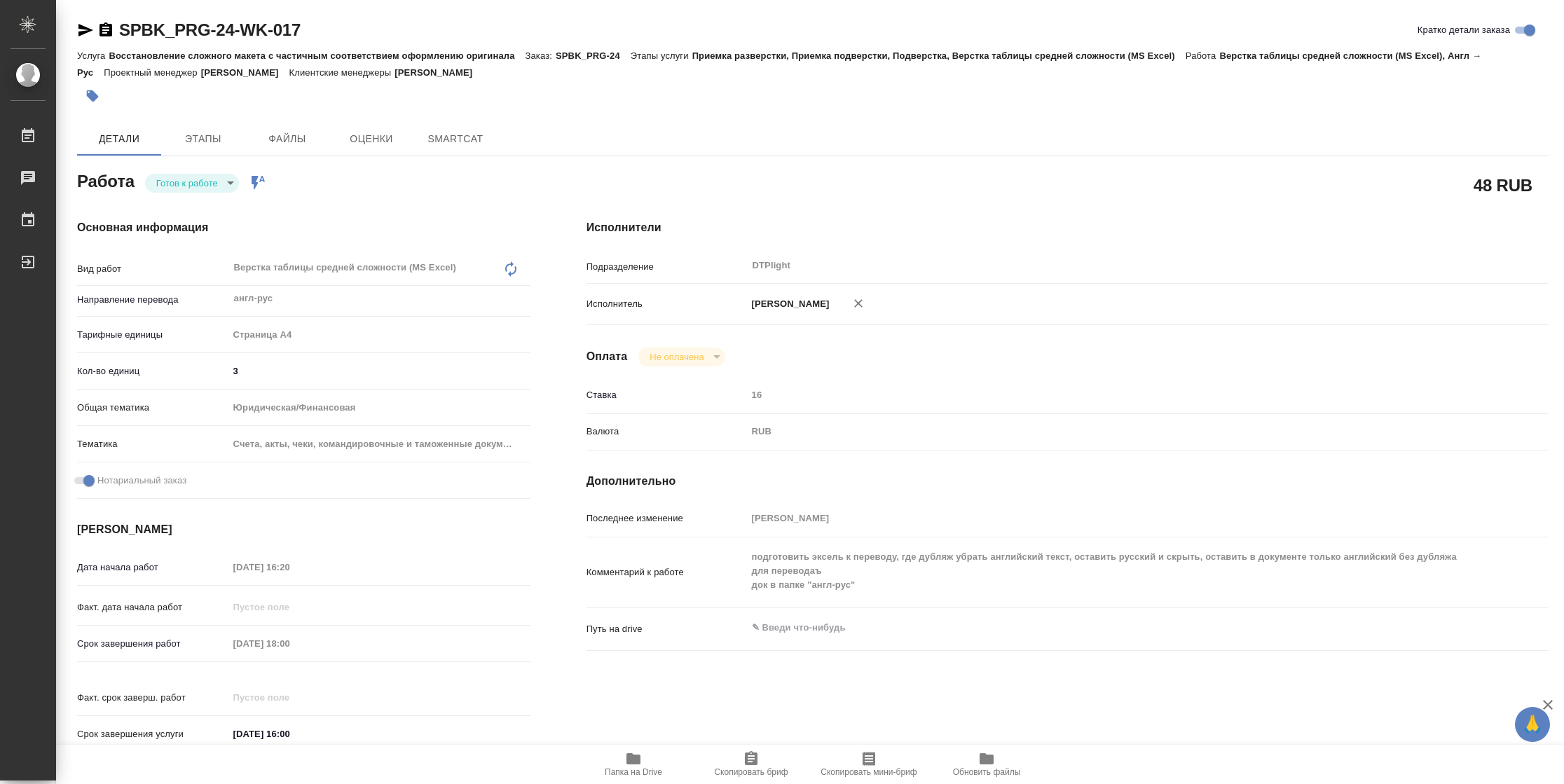
type textarea "x"
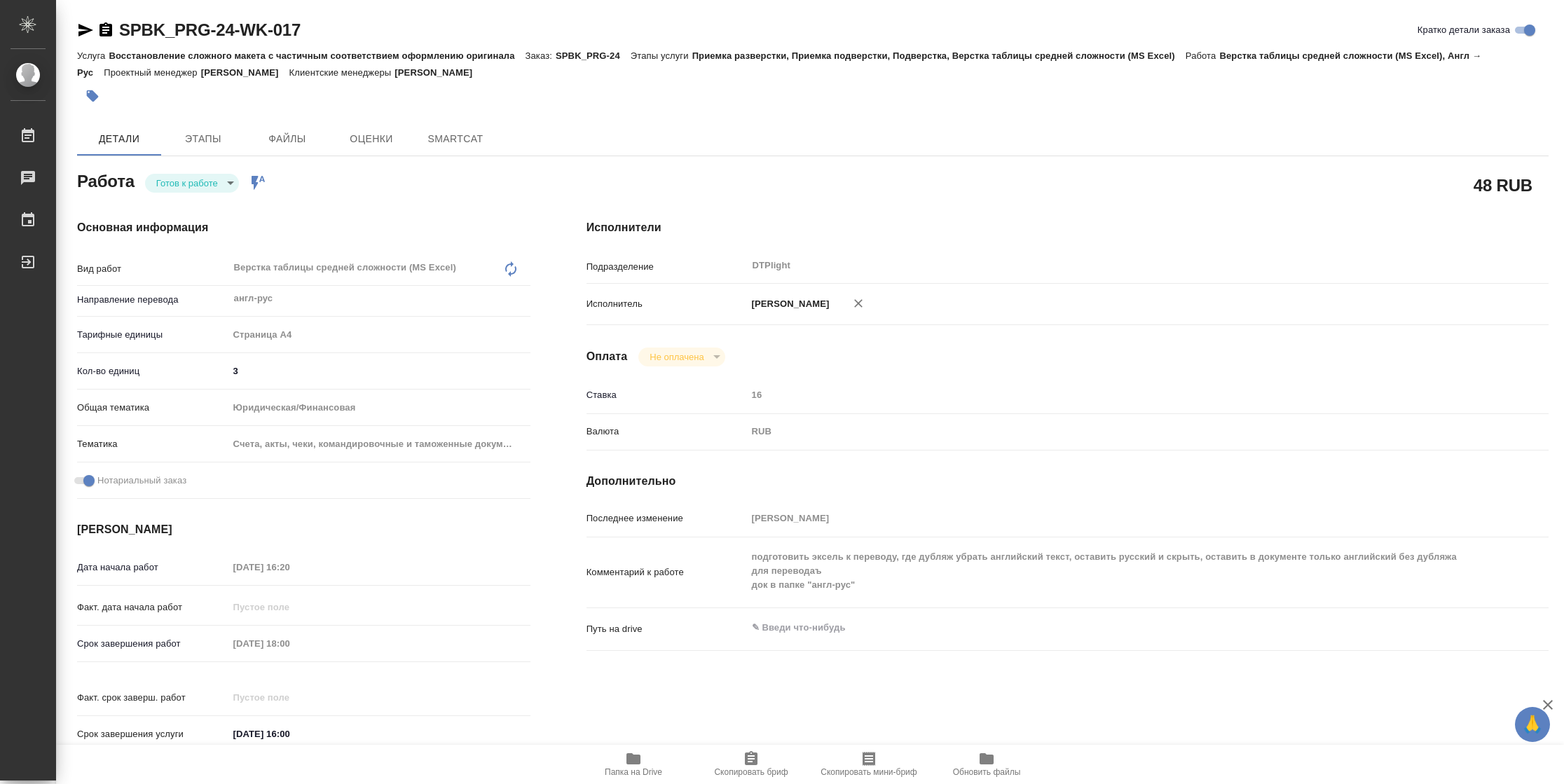
type textarea "x"
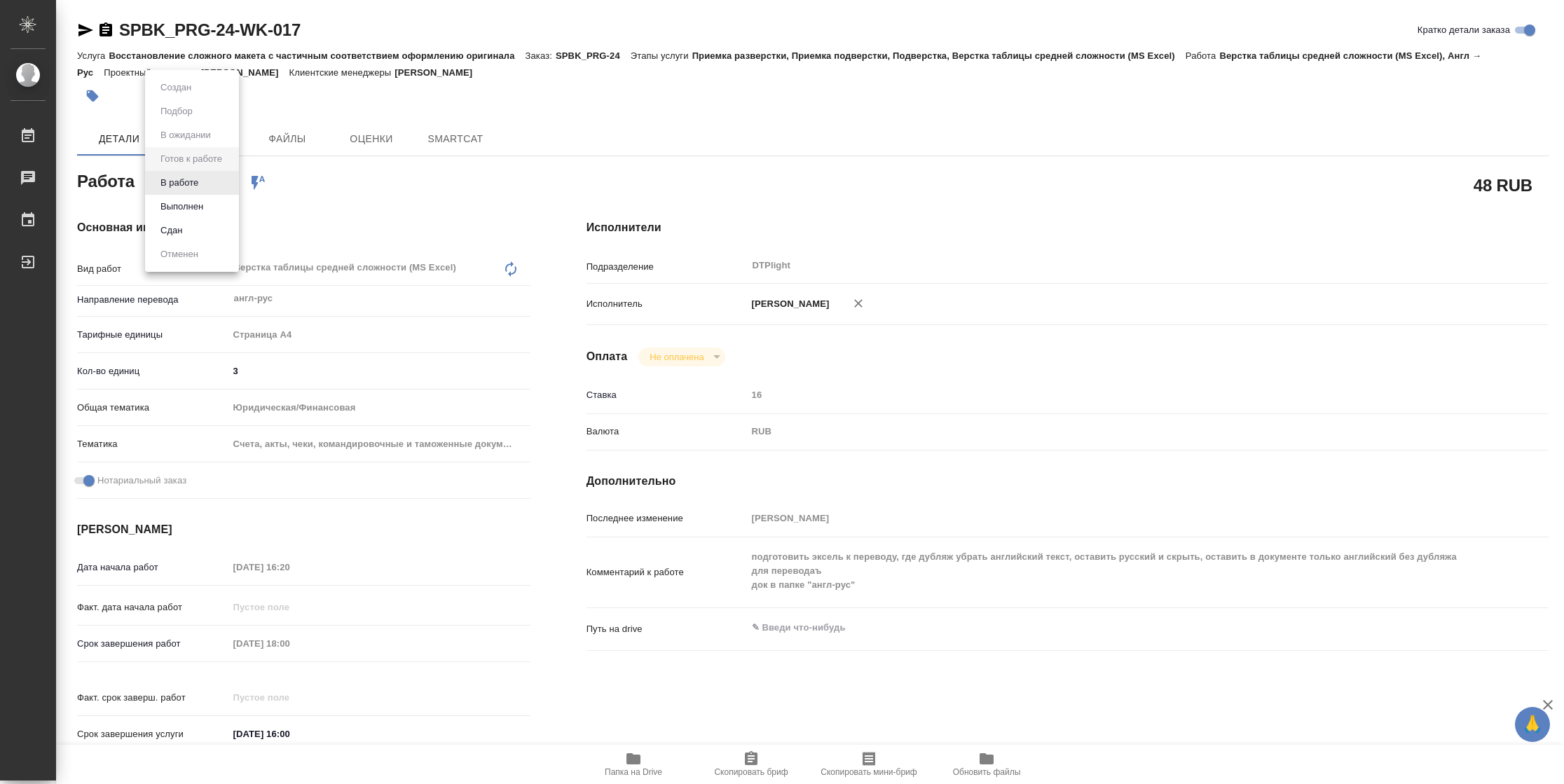
click at [195, 179] on body "🙏 .cls-1 fill:#fff; AWATERA [PERSON_NAME] Чаты График Выйти SPBK_PRG-24-WK-017 …" at bounding box center [782, 392] width 1564 height 784
type textarea "x"
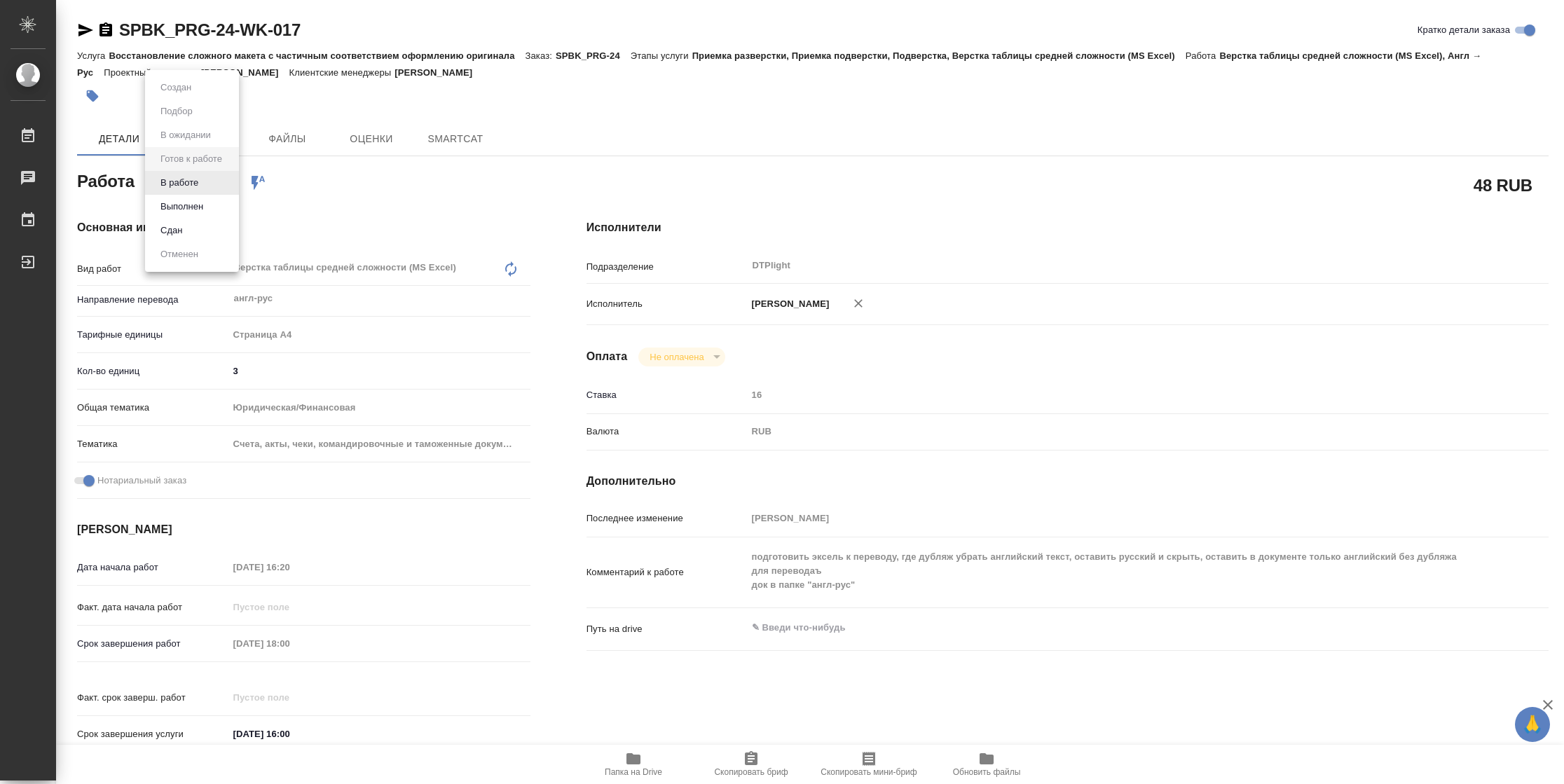
type textarea "x"
click at [195, 179] on button "В работе" at bounding box center [179, 183] width 46 height 15
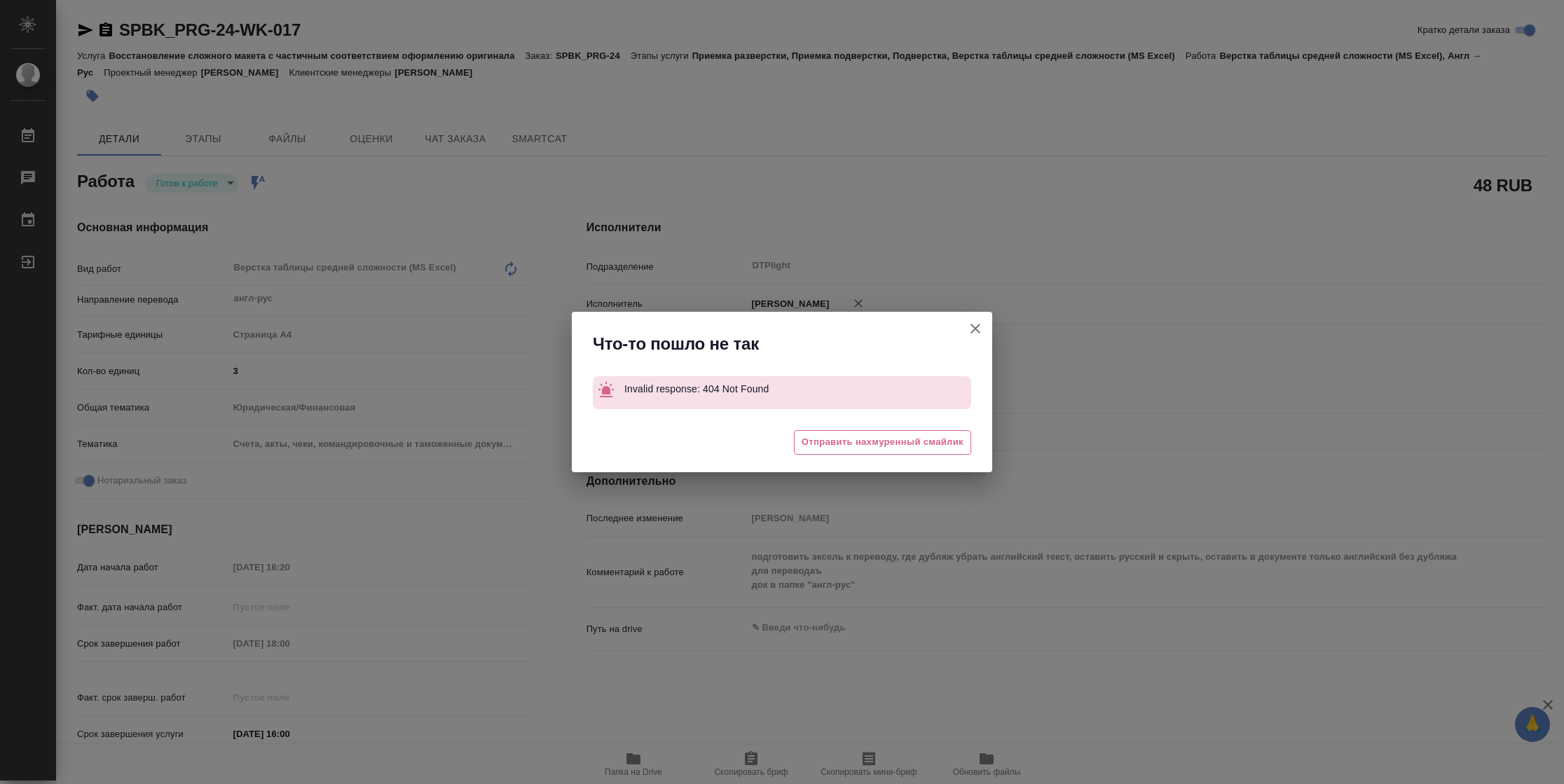
type textarea "x"
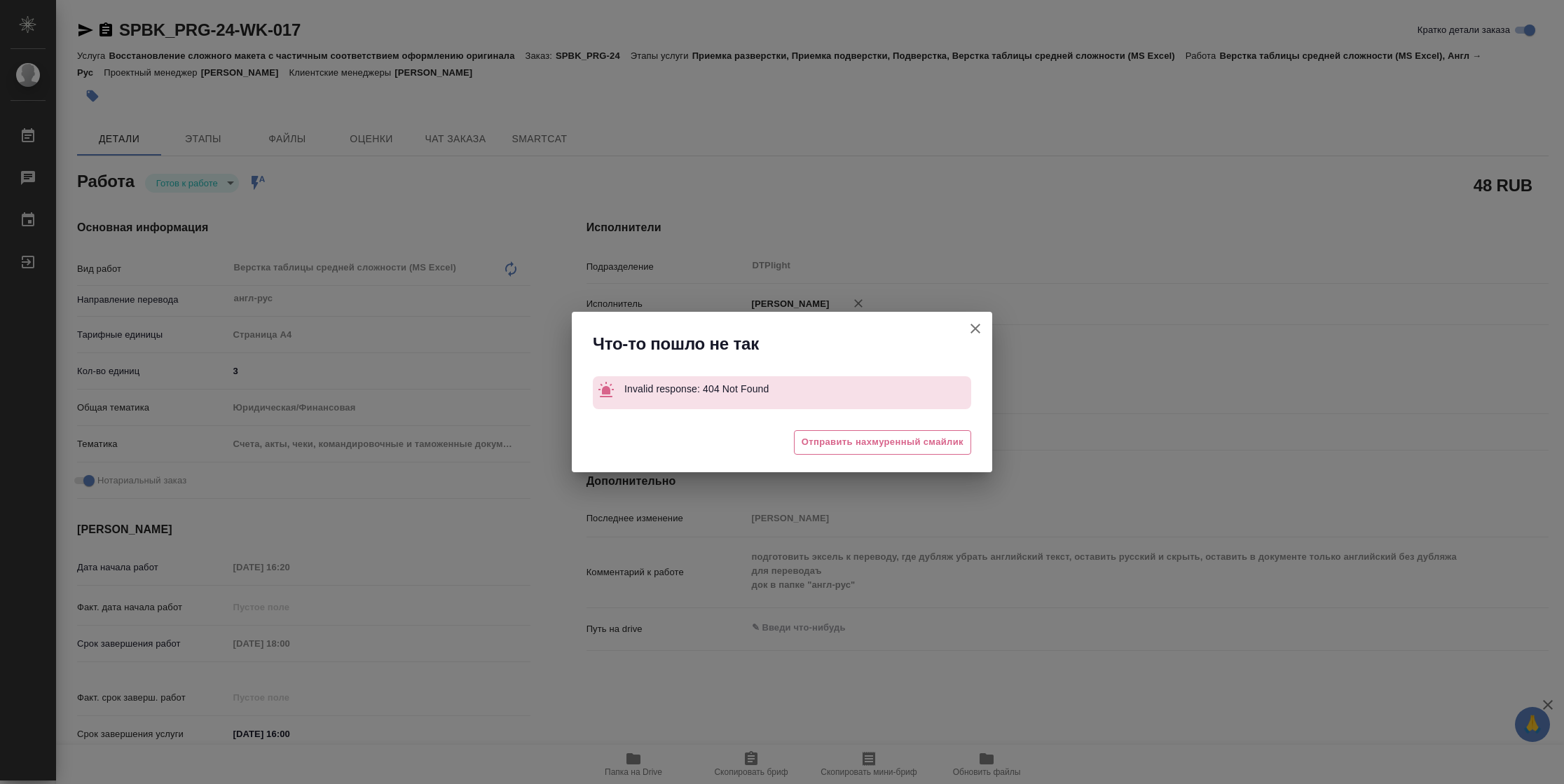
type textarea "x"
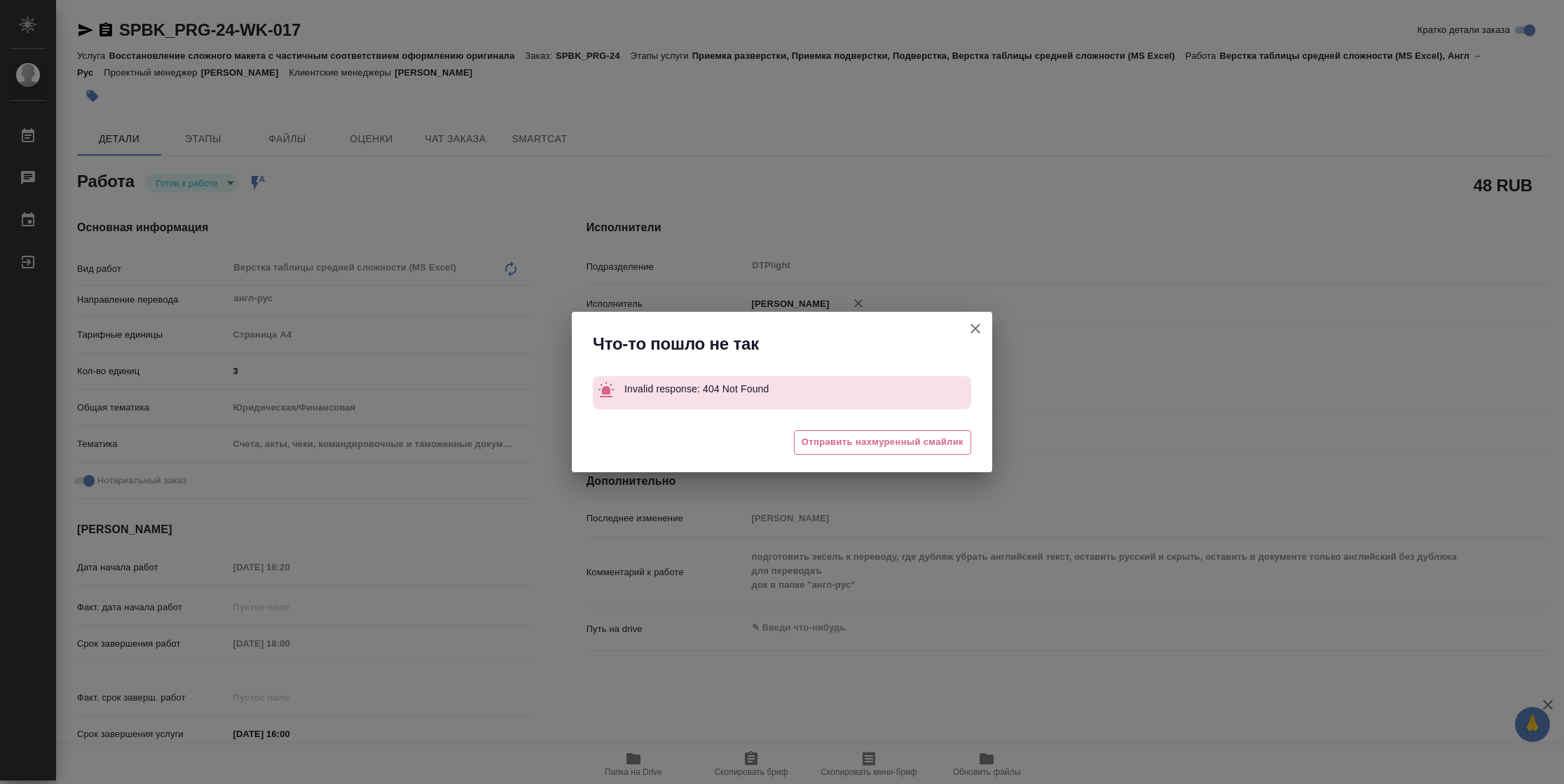
type textarea "x"
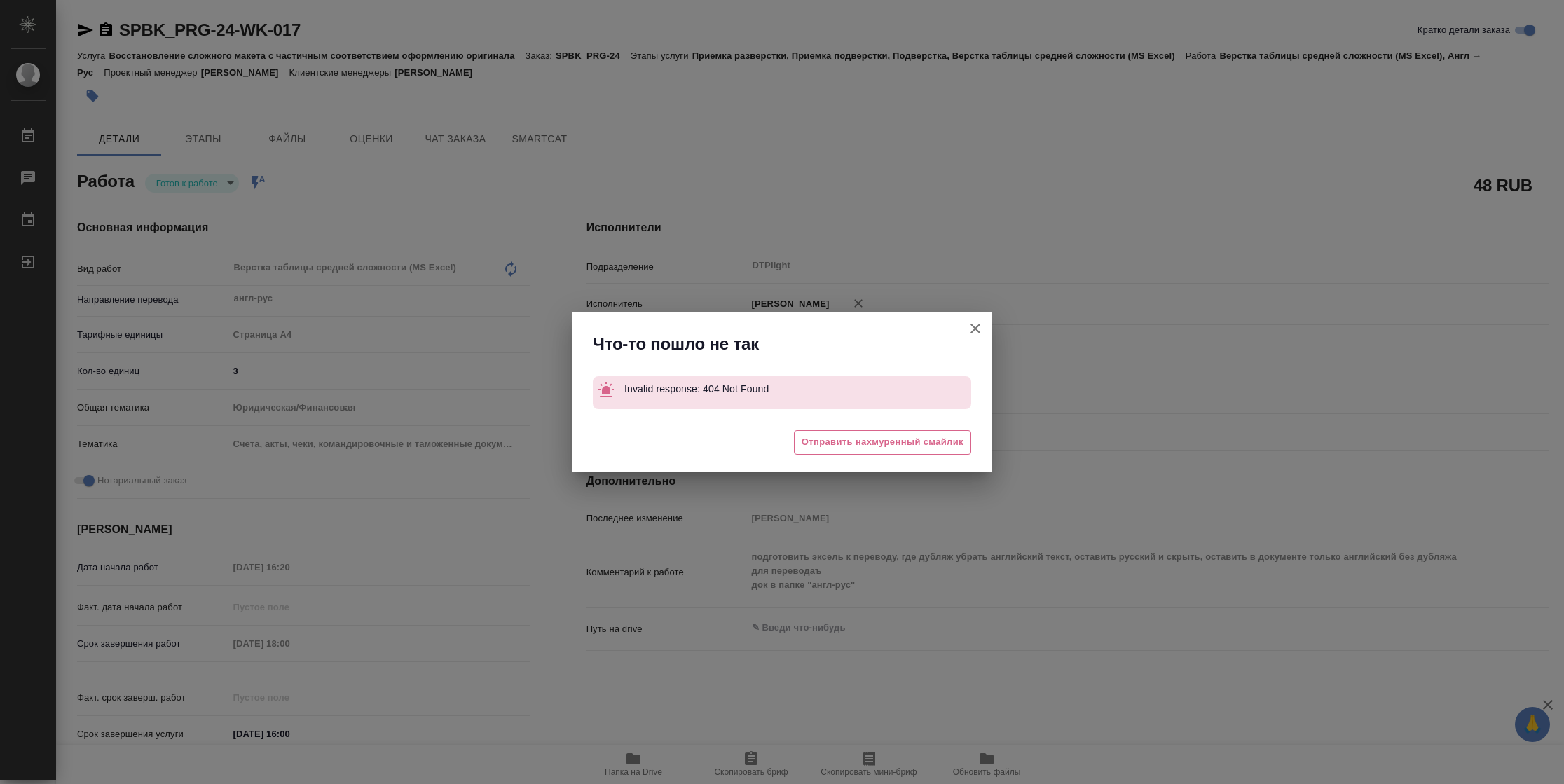
type textarea "x"
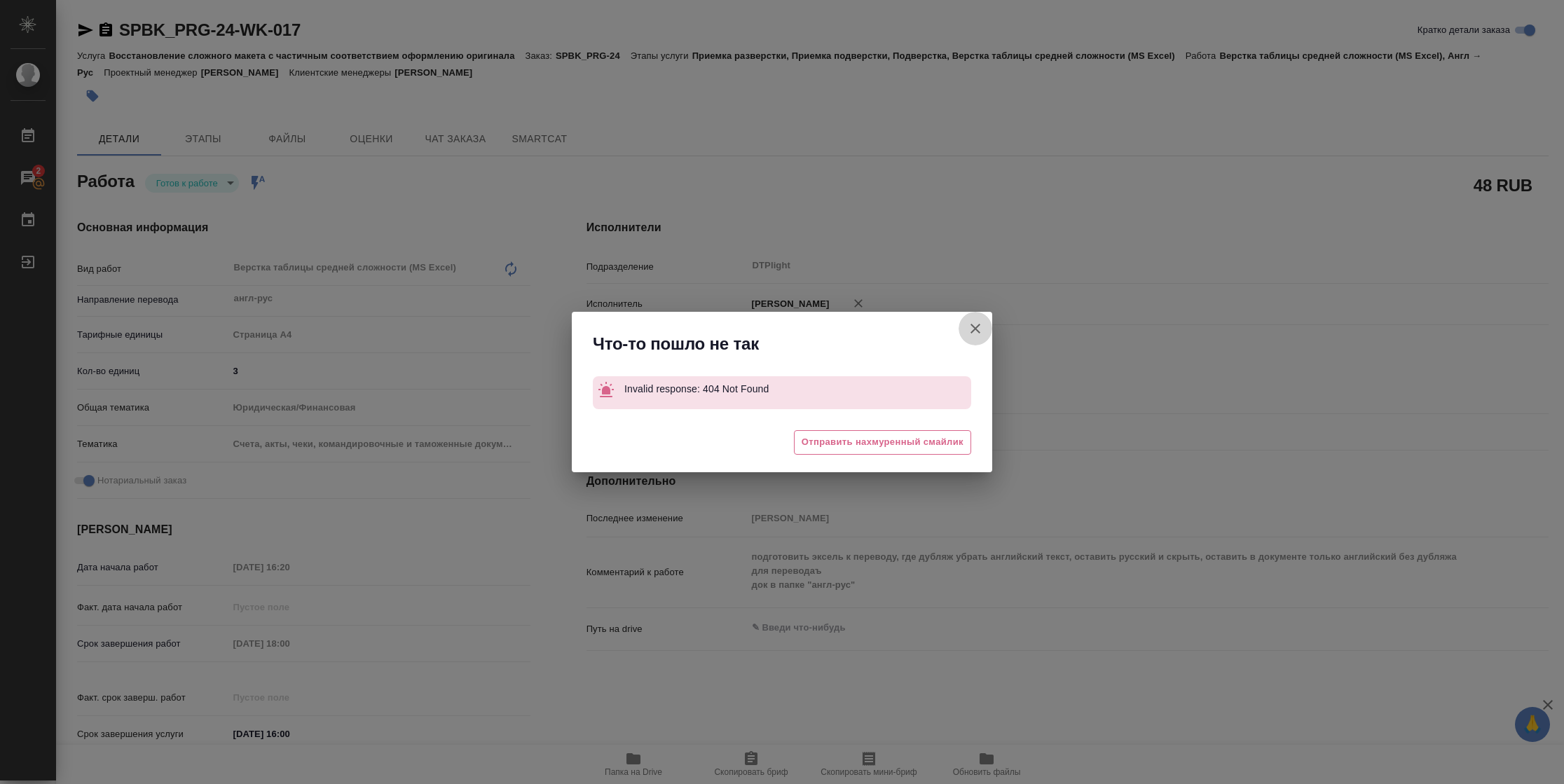
click at [976, 327] on icon "button" at bounding box center [975, 328] width 10 height 10
type textarea "x"
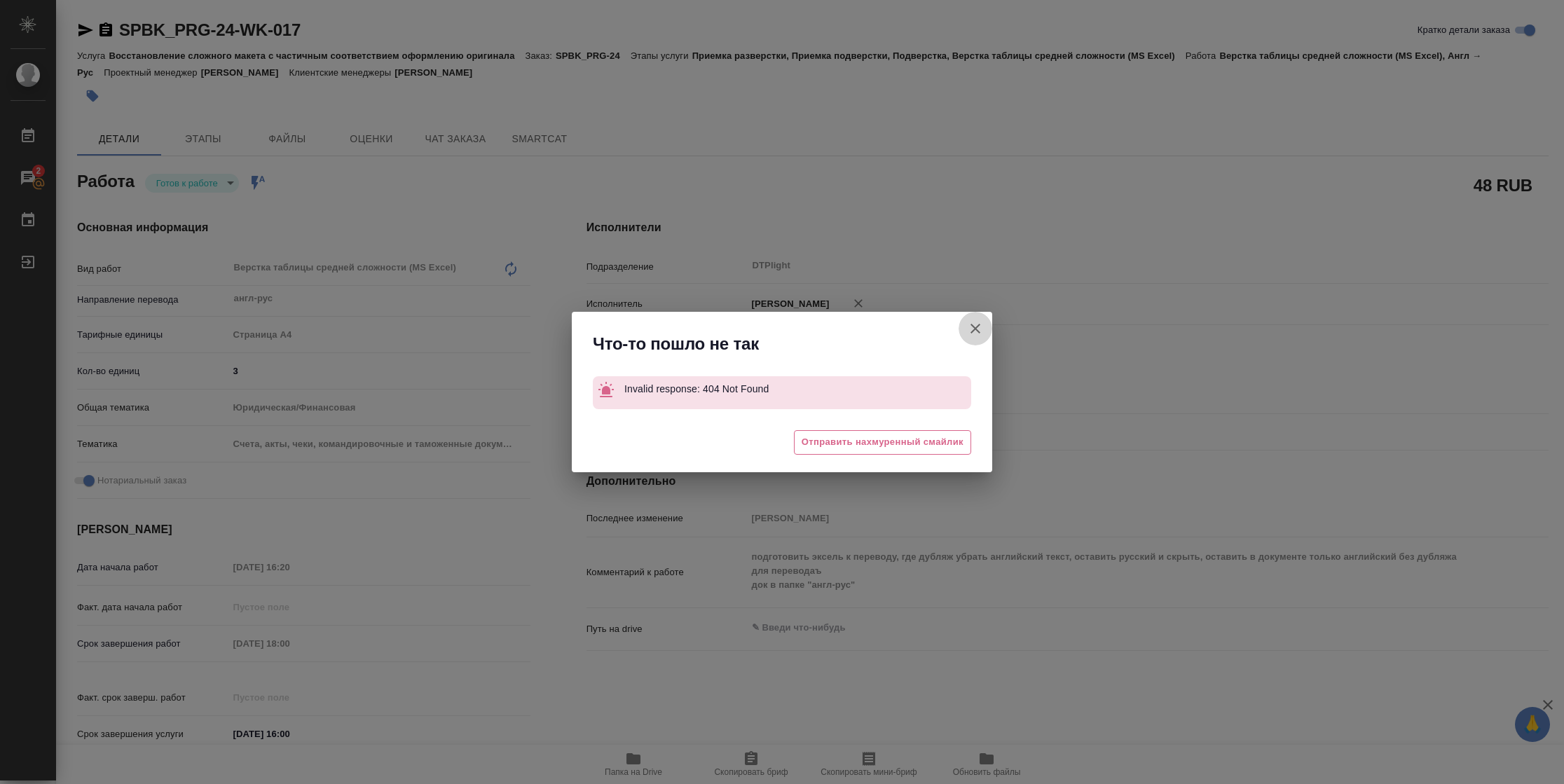
type textarea "x"
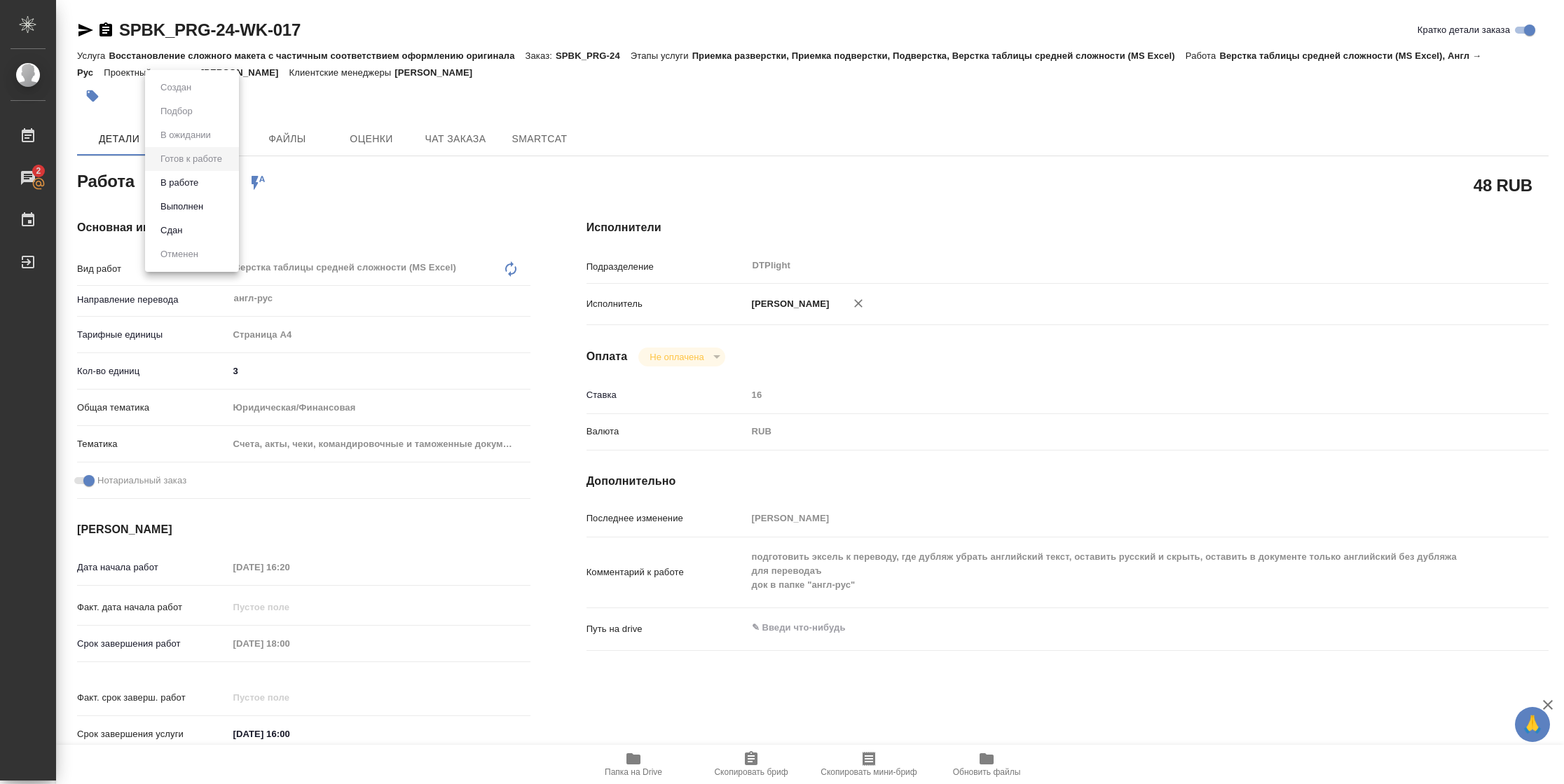
click at [204, 181] on body "🙏 .cls-1 fill:#fff; AWATERA [PERSON_NAME] 2 Чаты График Выйти SPBK_PRG-24-WK-01…" at bounding box center [782, 392] width 1564 height 784
click at [192, 180] on button "В работе" at bounding box center [179, 183] width 46 height 15
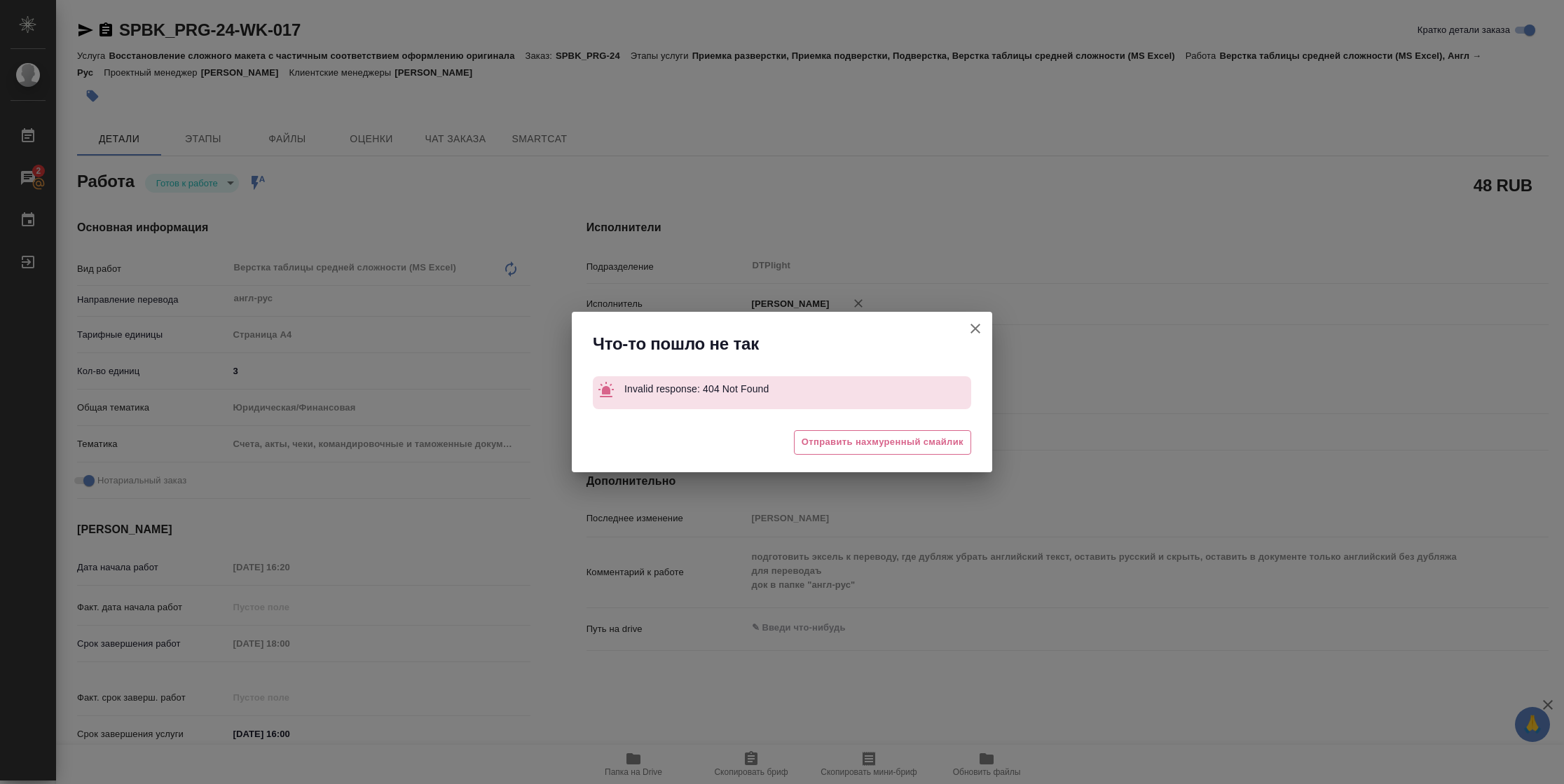
type textarea "x"
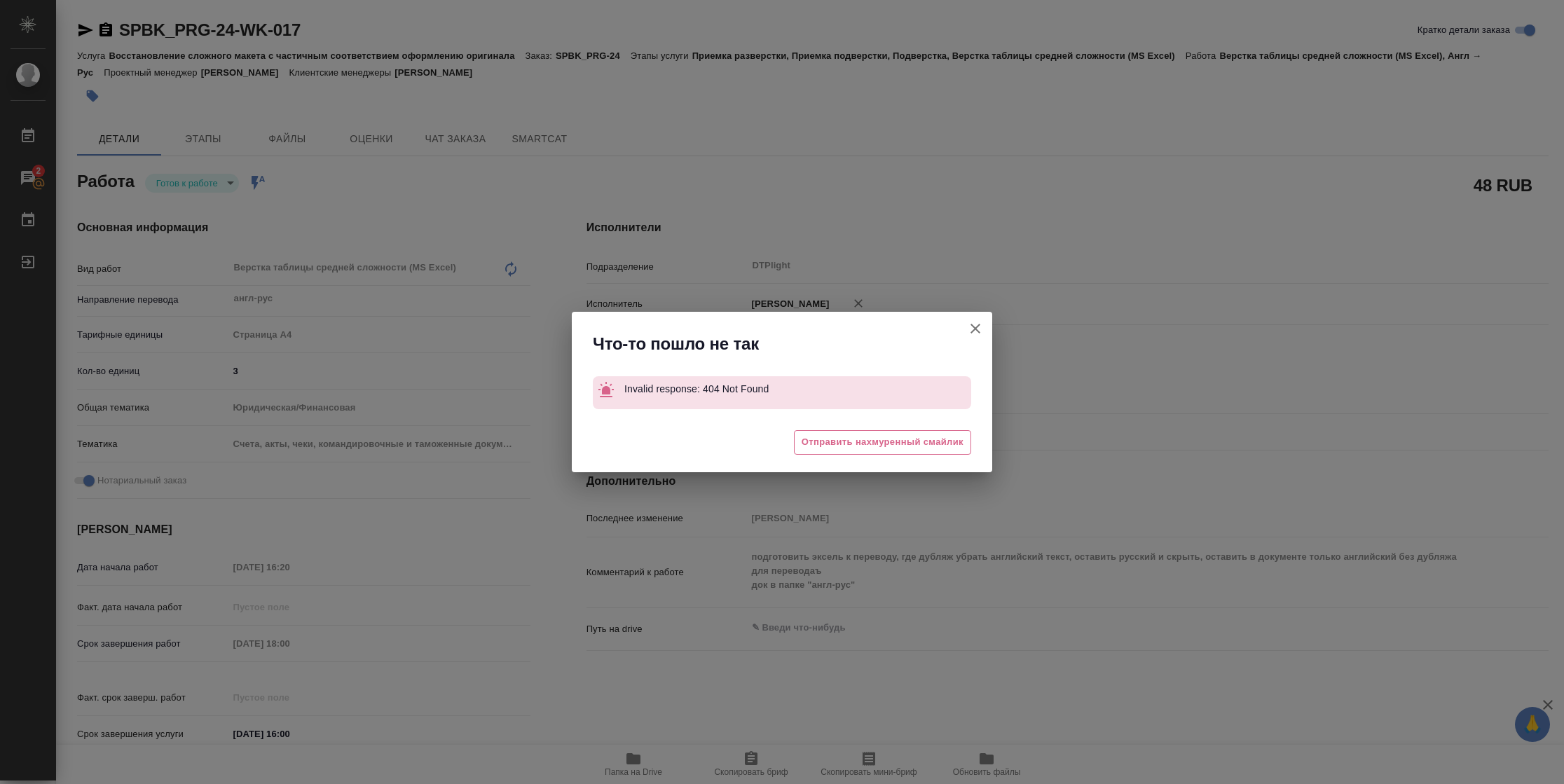
type textarea "x"
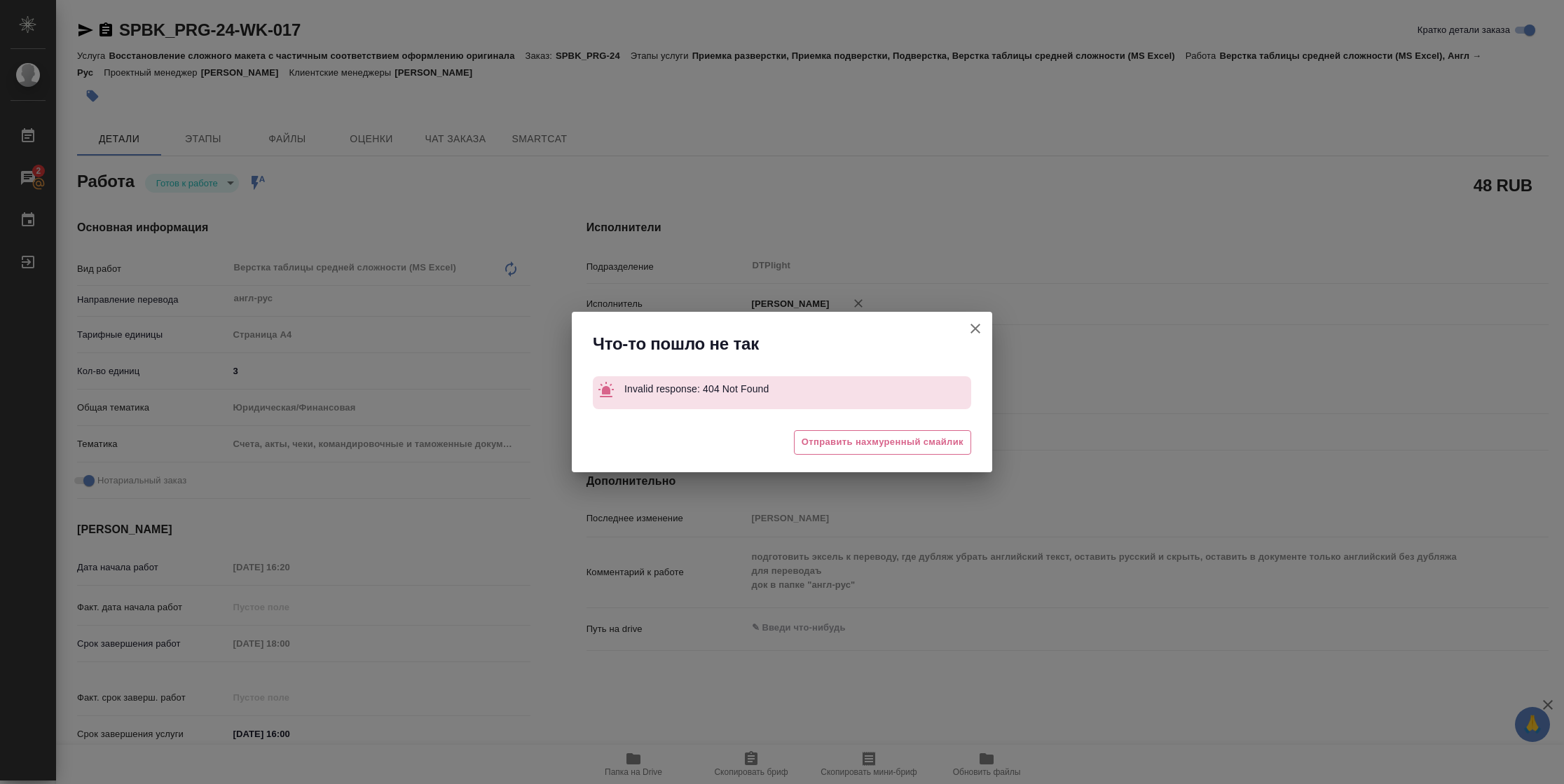
click at [975, 335] on icon "button" at bounding box center [975, 328] width 16 height 16
type textarea "x"
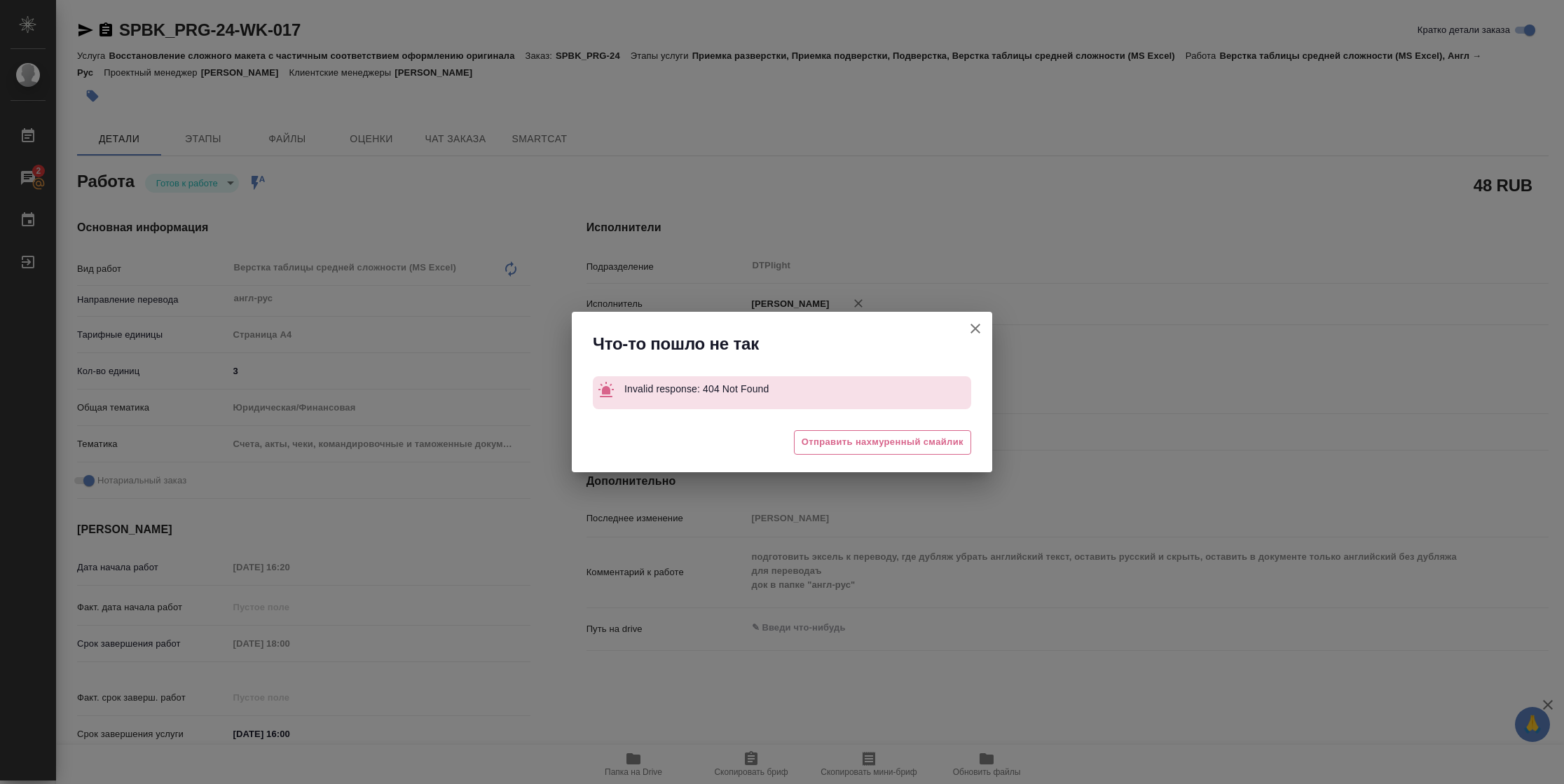
type textarea "x"
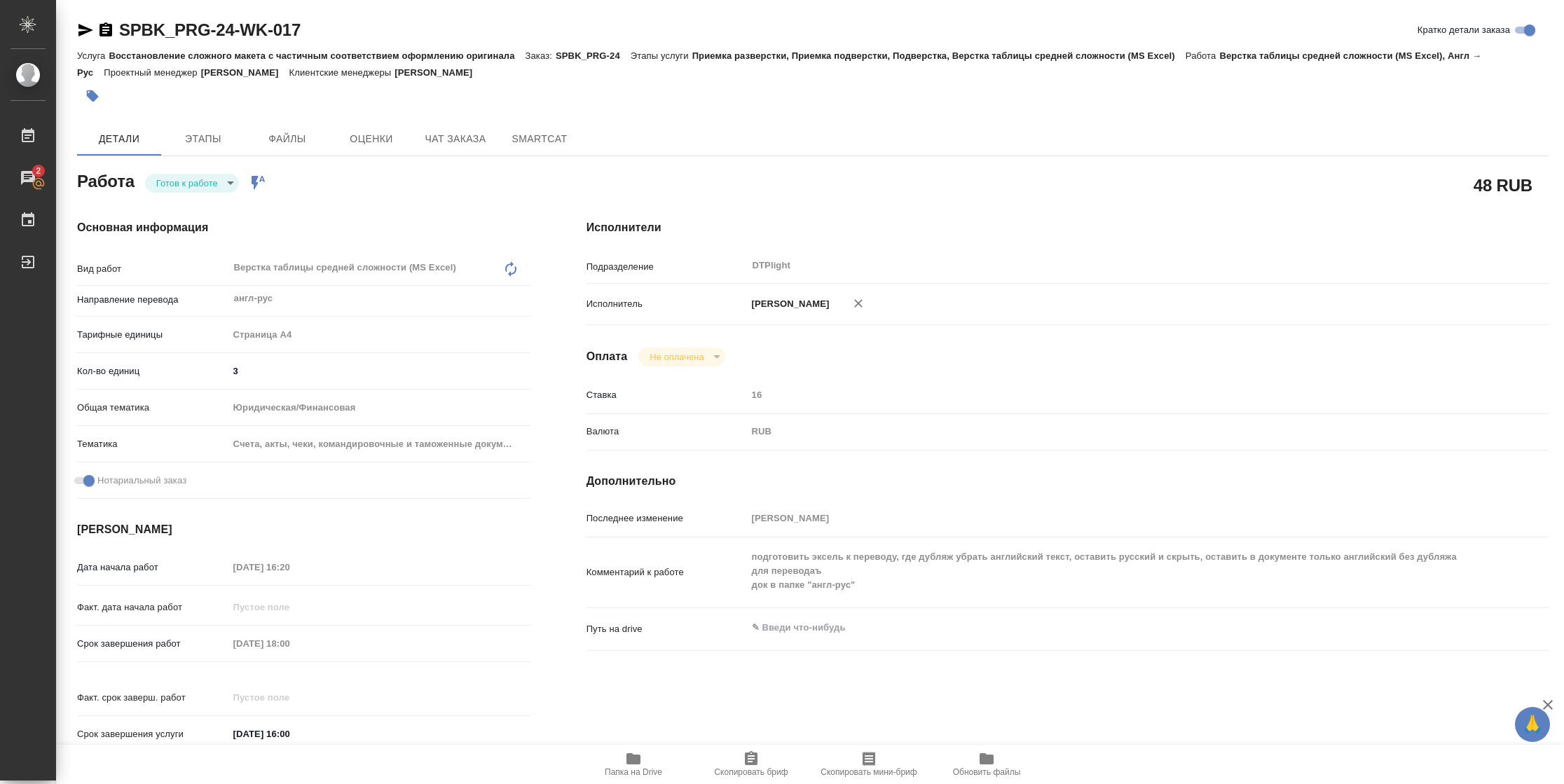
type textarea "x"
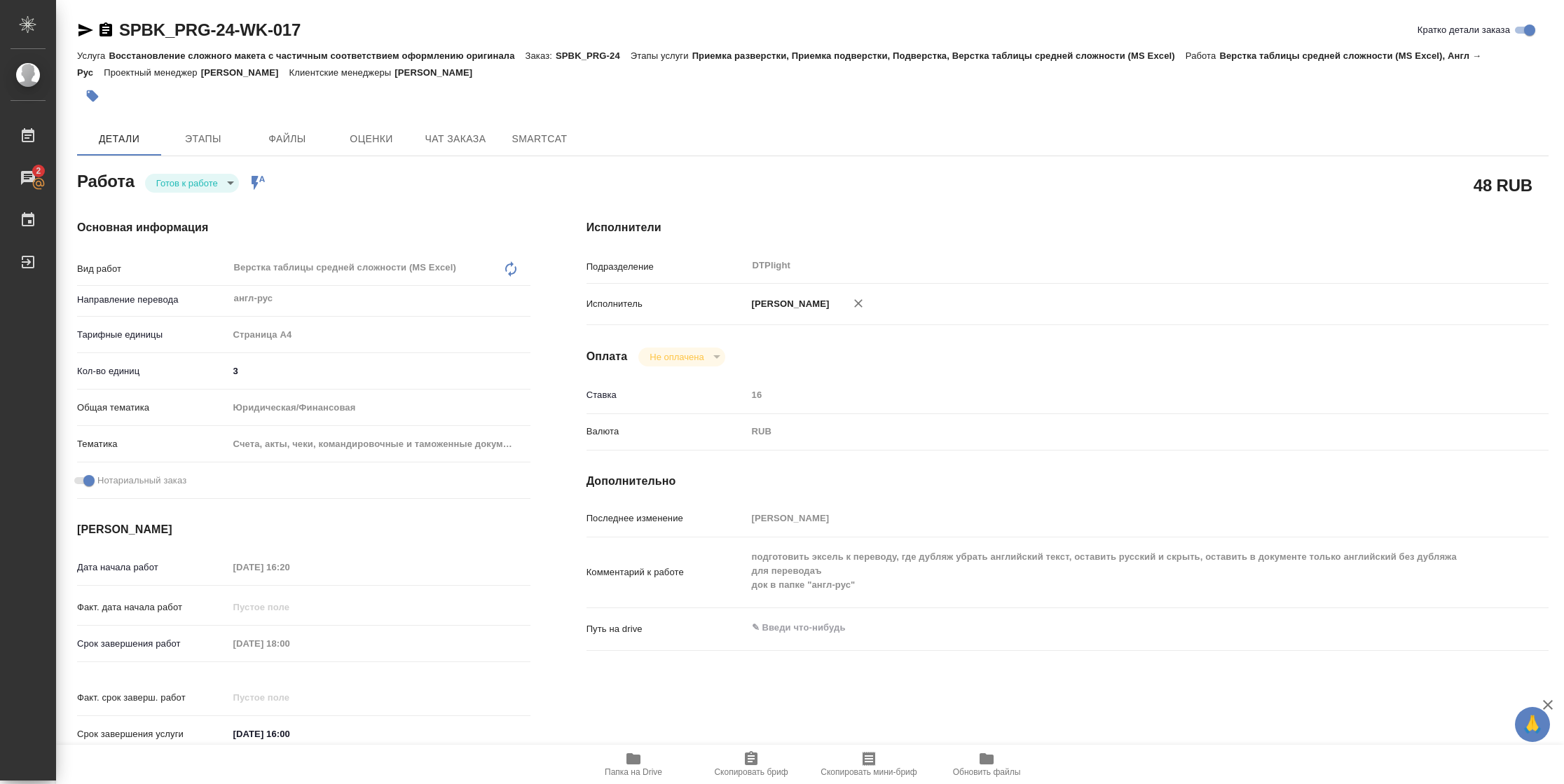
click at [85, 34] on icon "button" at bounding box center [86, 30] width 16 height 16
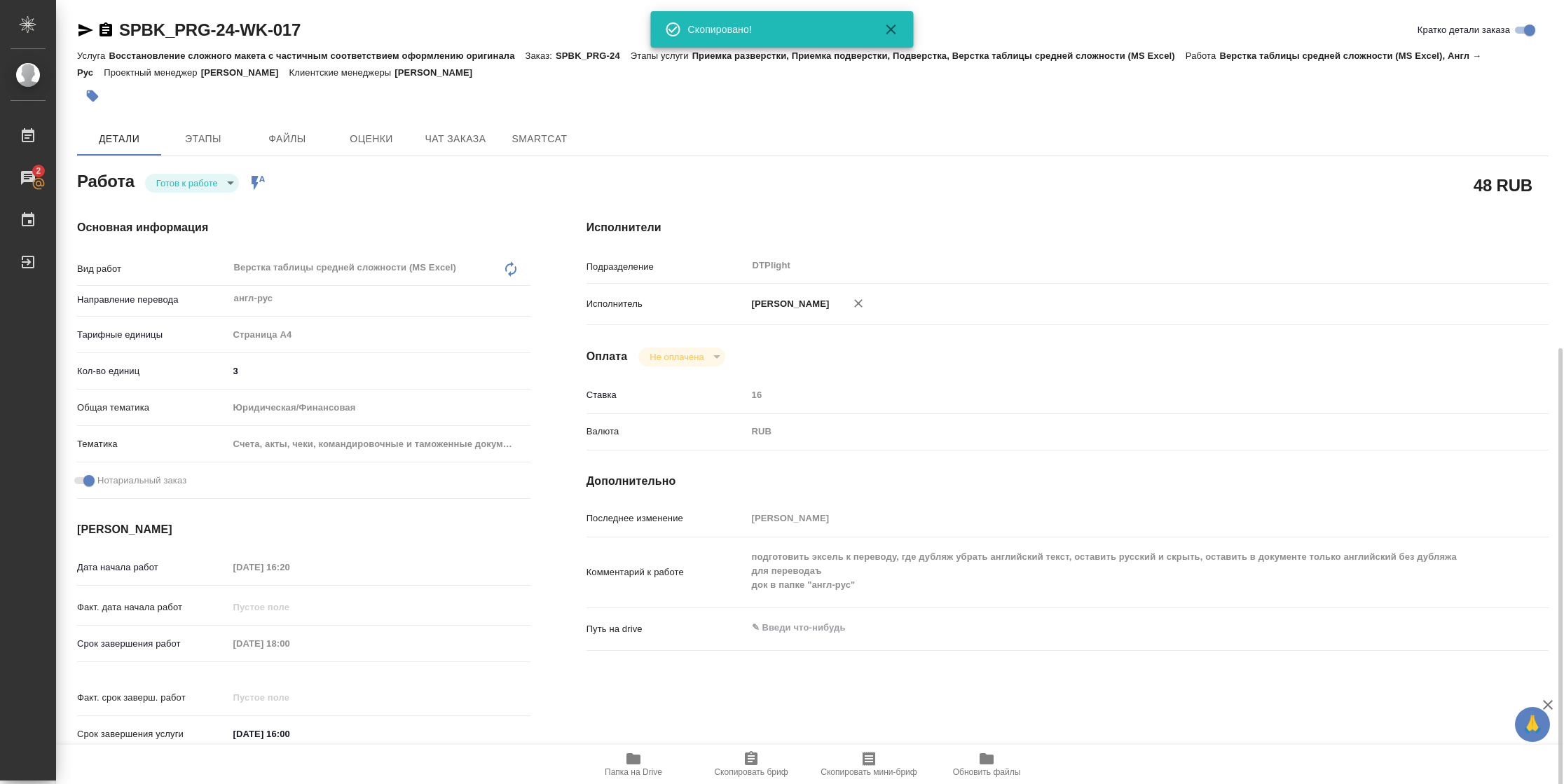
scroll to position [410, 0]
